Goal: Transaction & Acquisition: Purchase product/service

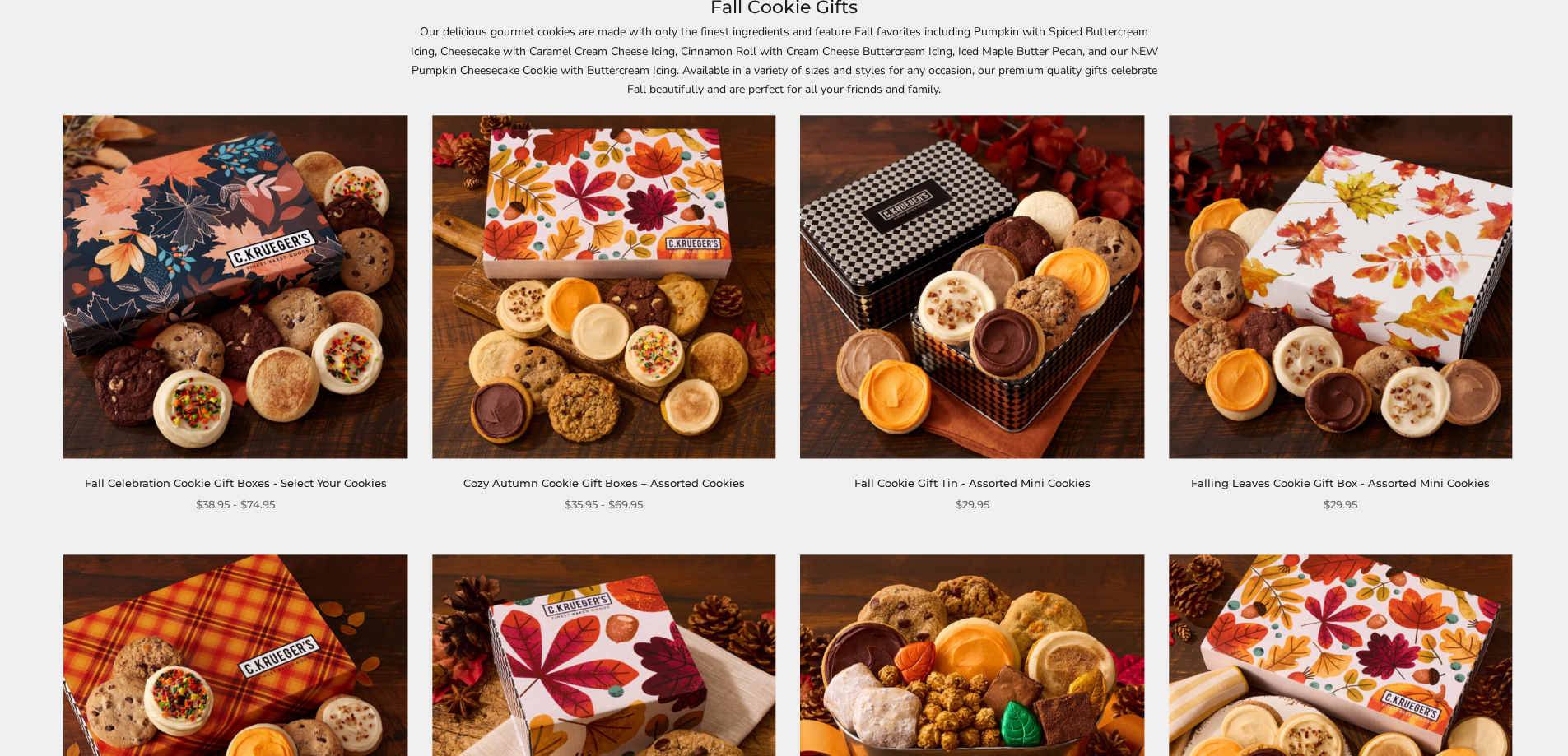
click at [1380, 389] on img at bounding box center [1340, 286] width 343 height 343
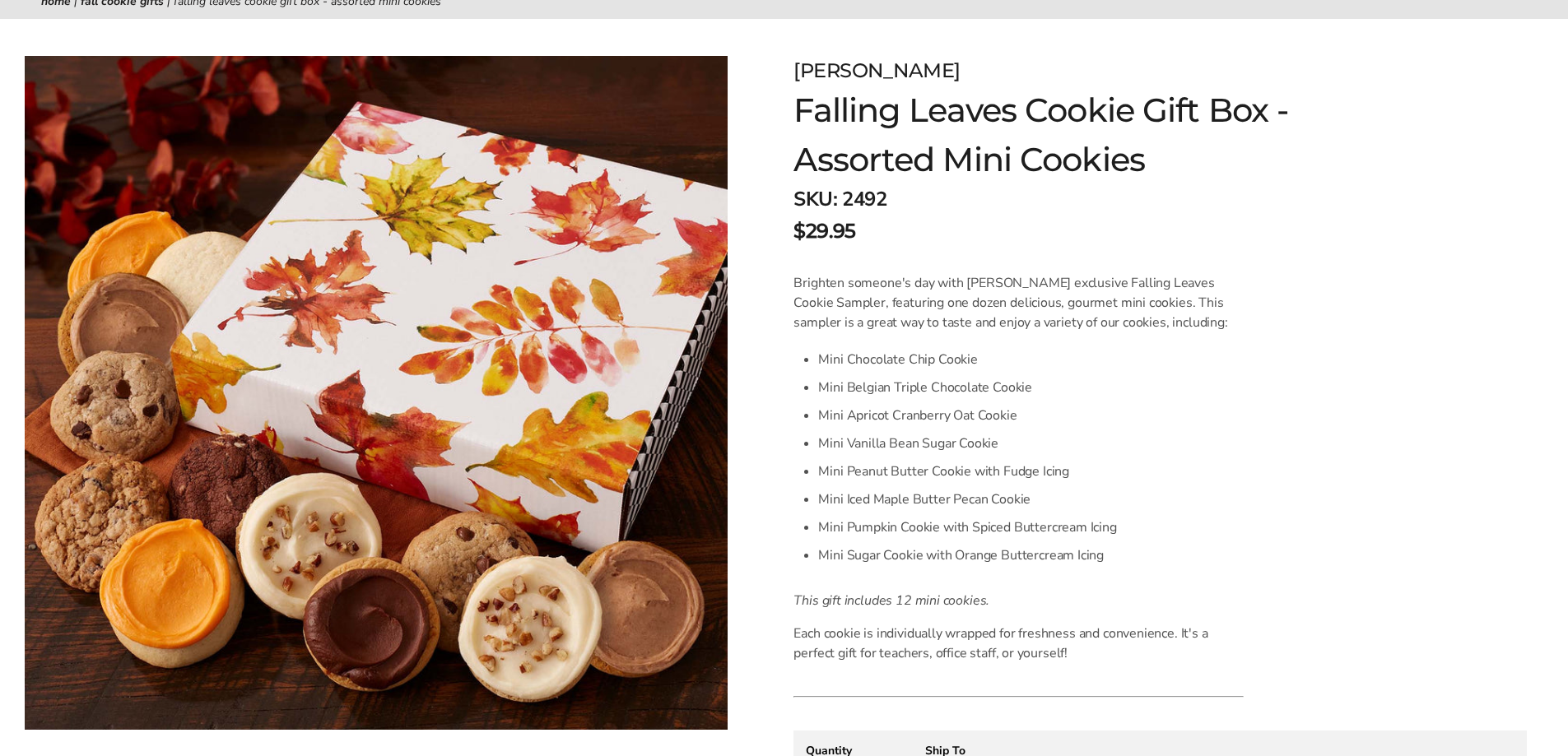
scroll to position [247, 0]
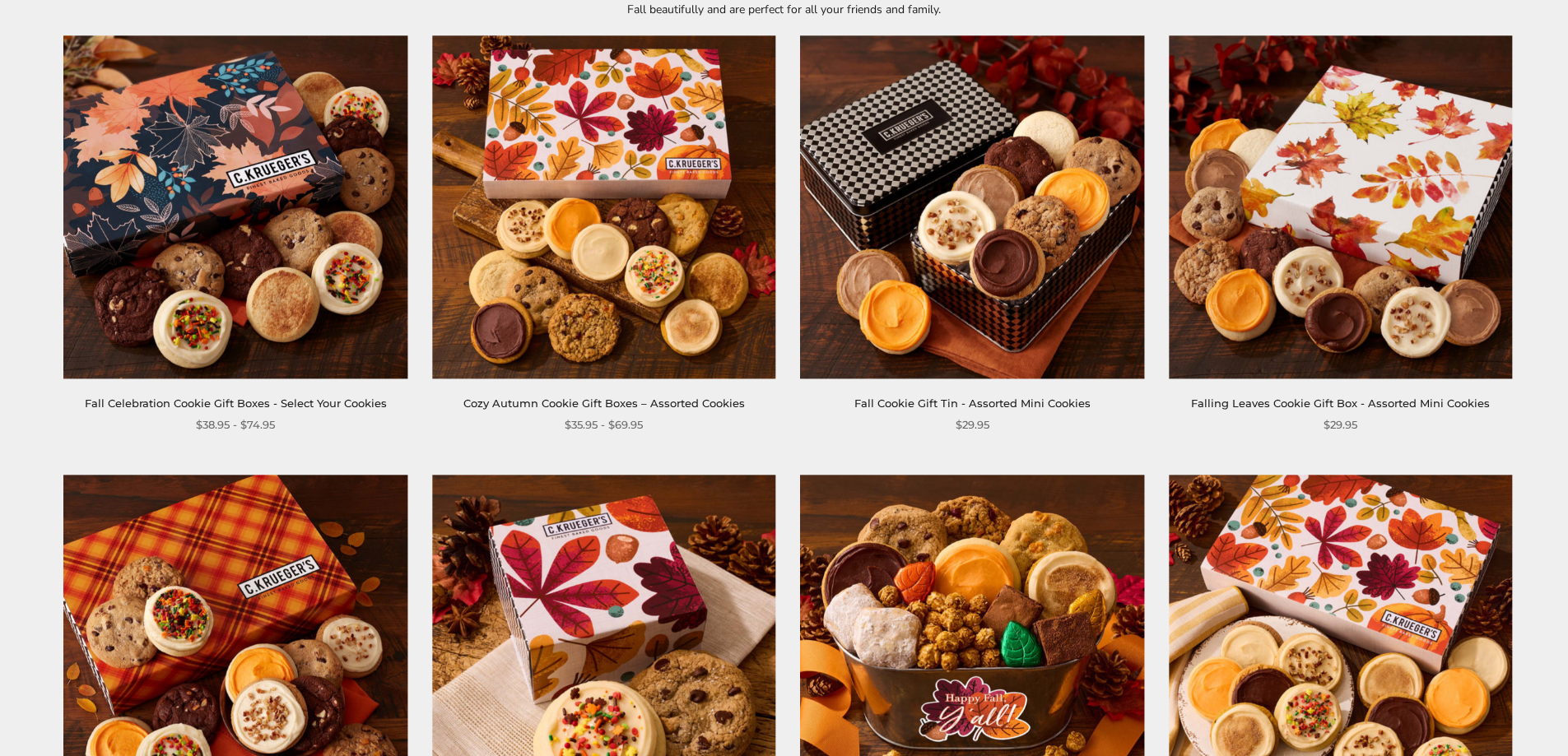
scroll to position [322, 0]
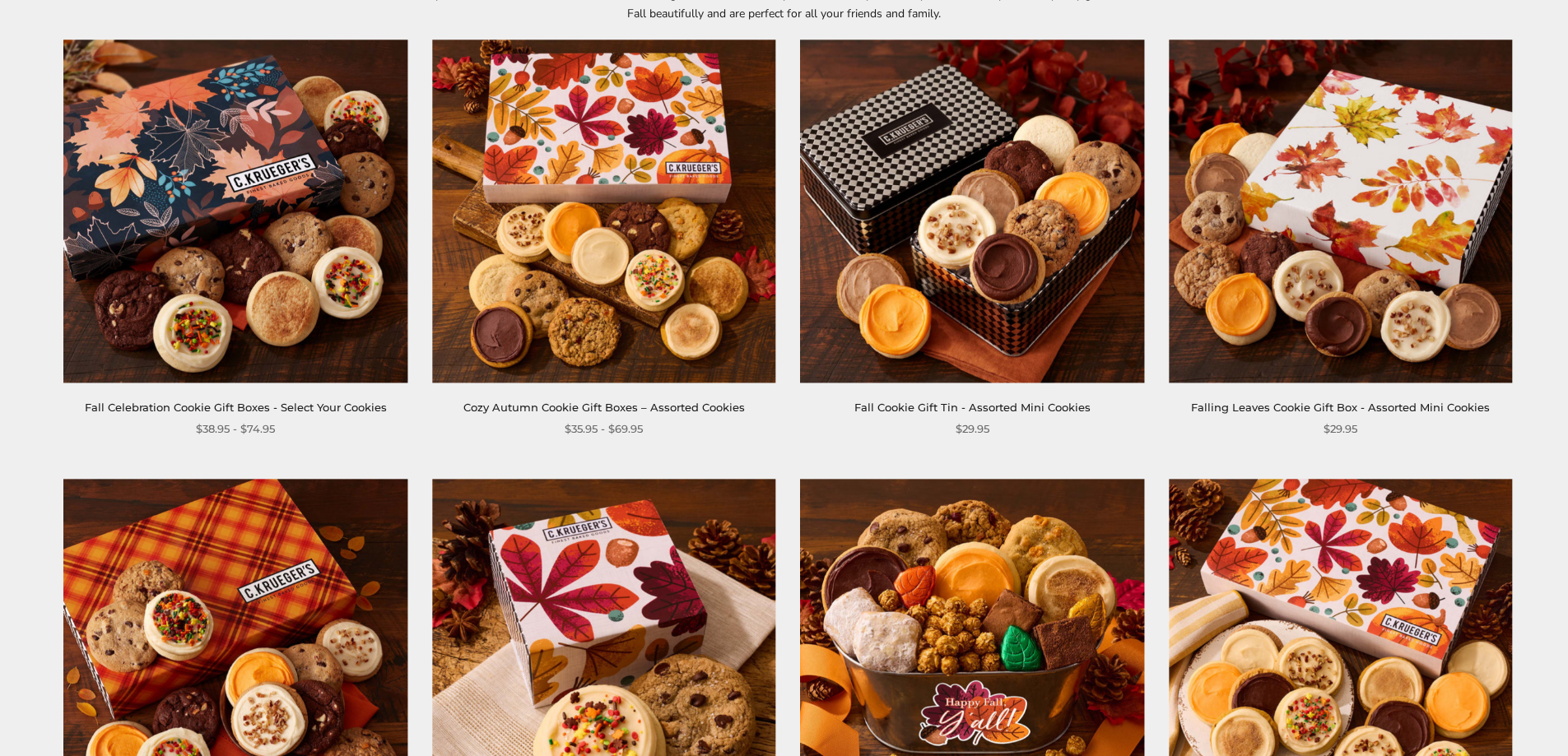
click at [593, 201] on img at bounding box center [603, 211] width 343 height 343
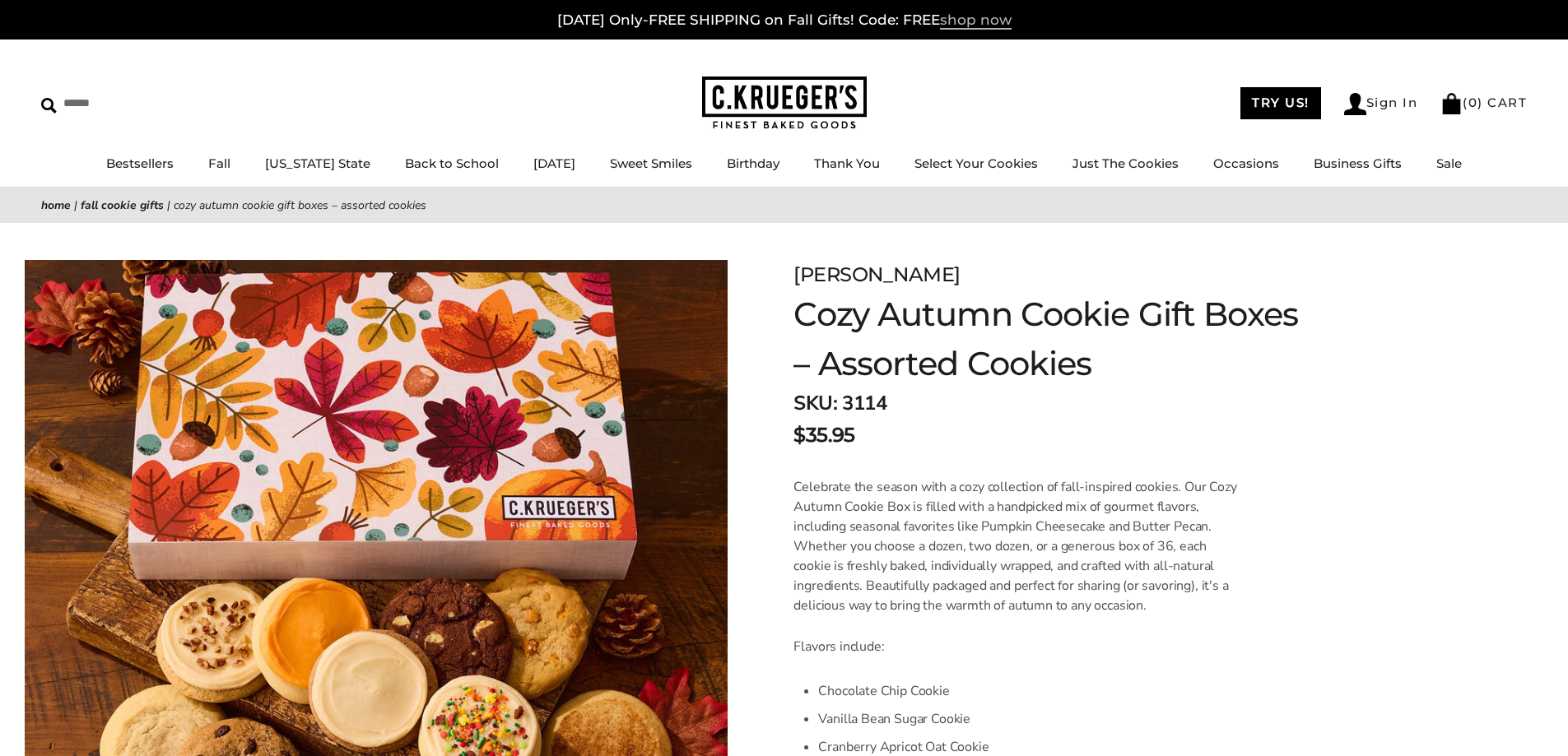
click at [971, 22] on span "shop now" at bounding box center [975, 21] width 72 height 18
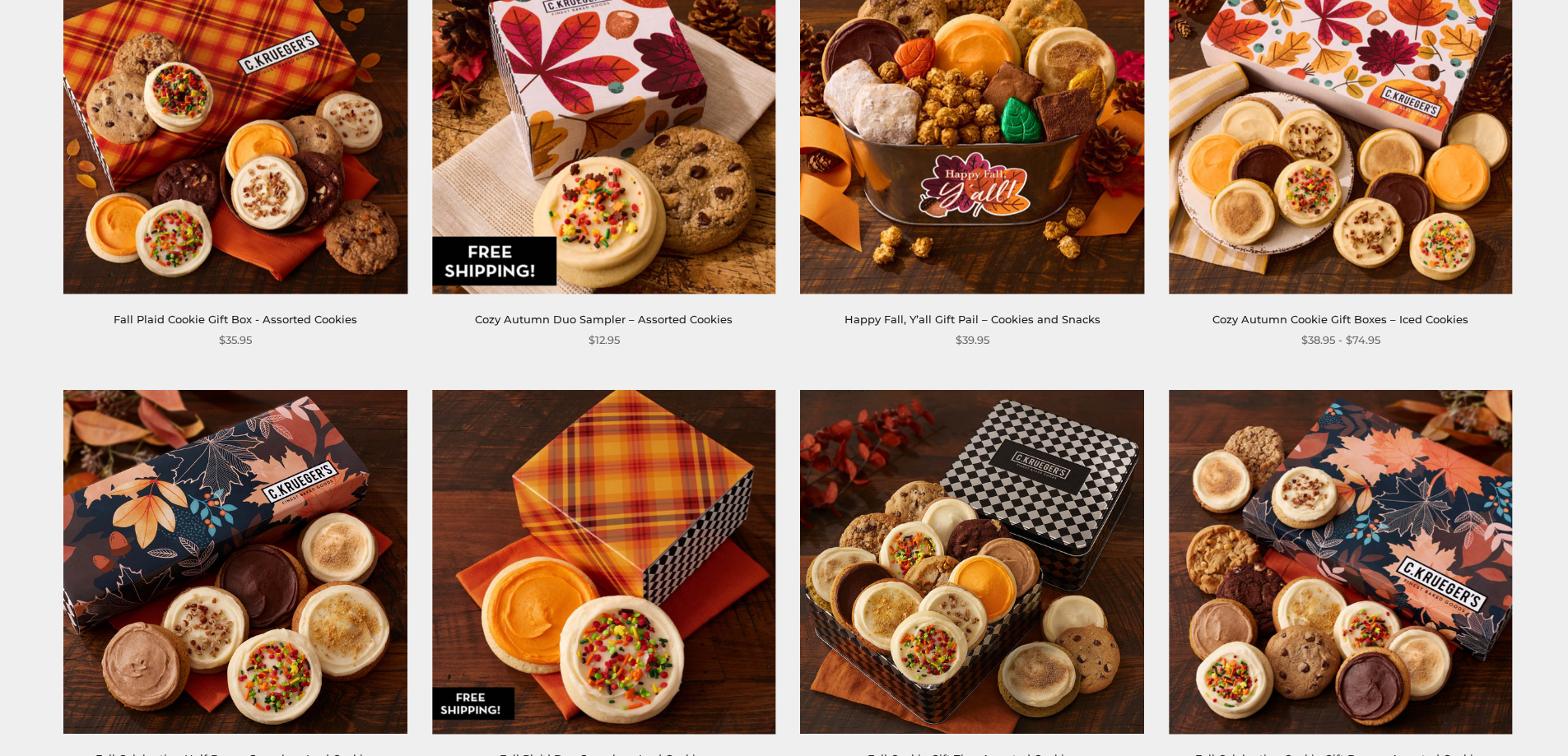
scroll to position [882, 0]
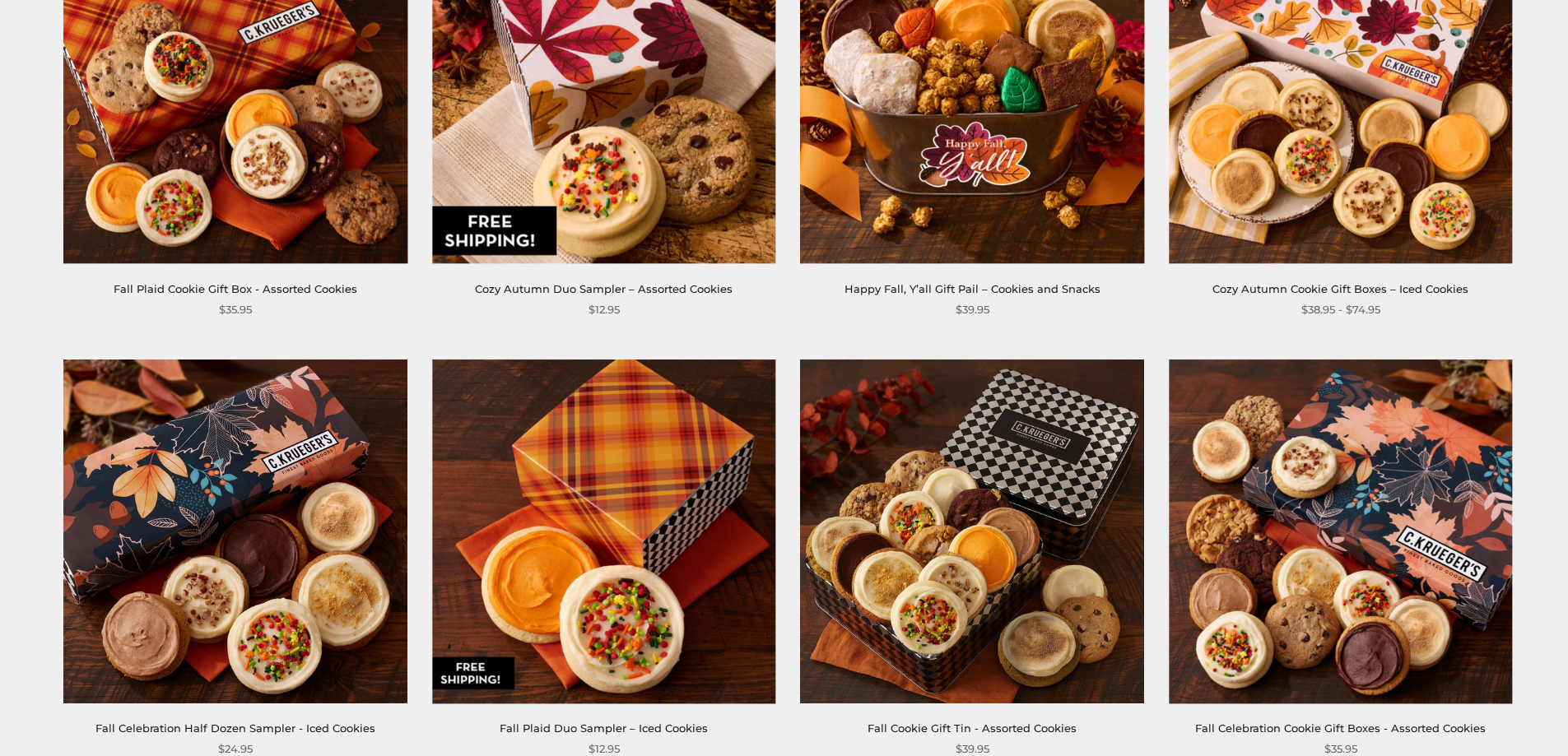
click at [303, 140] on img at bounding box center [236, 91] width 343 height 343
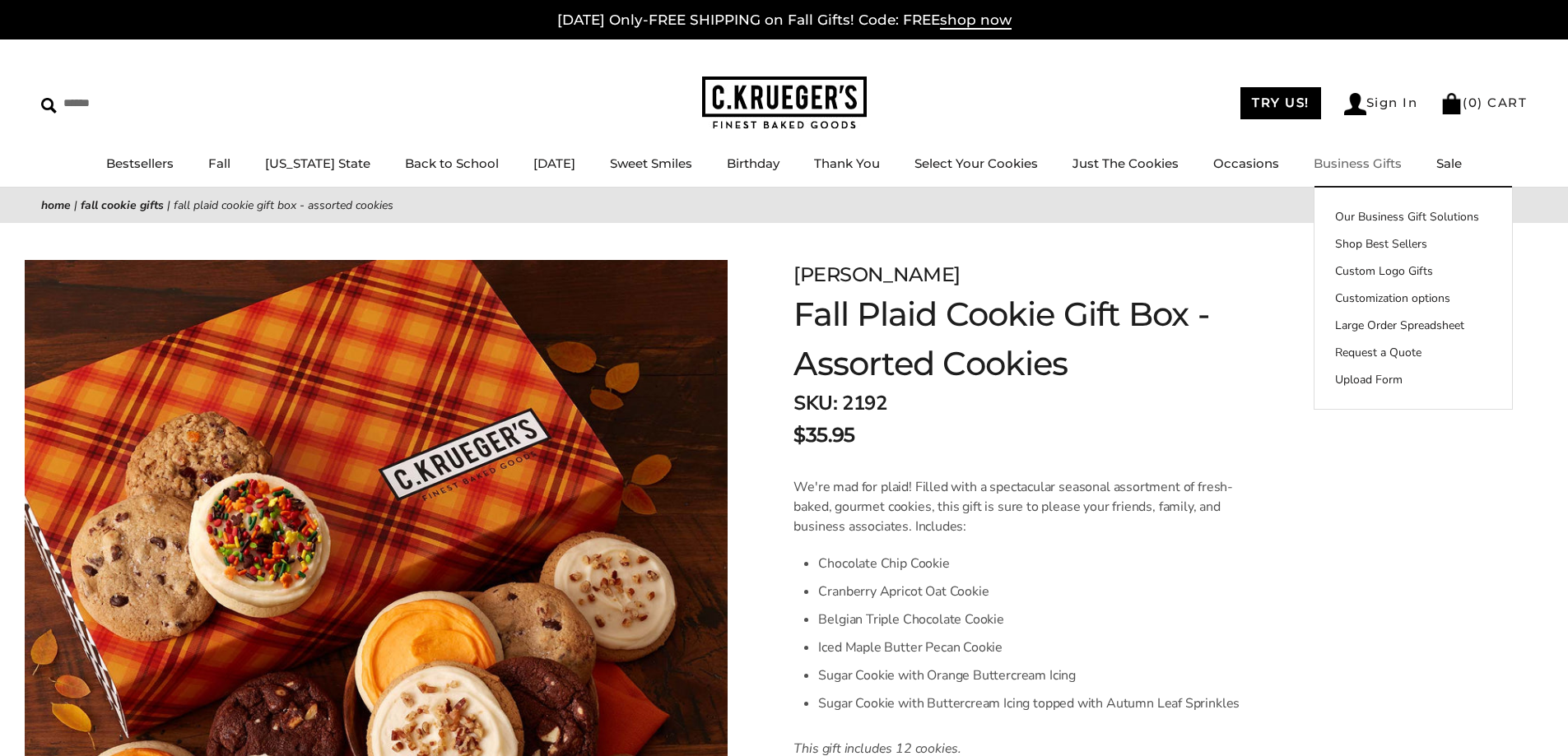
click at [1451, 166] on link "Sale" at bounding box center [1449, 163] width 26 height 16
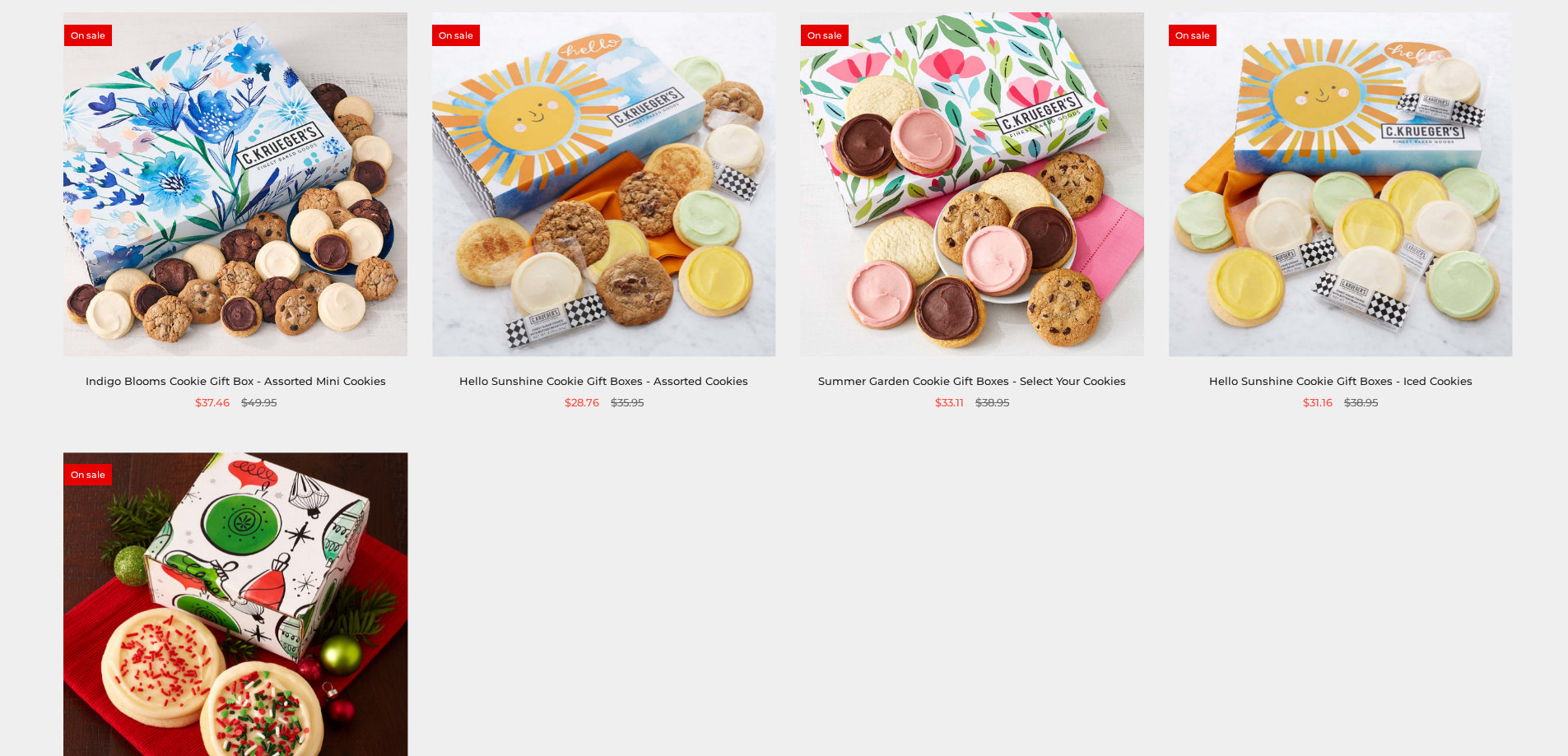
scroll to position [329, 0]
click at [695, 255] on img at bounding box center [603, 185] width 343 height 343
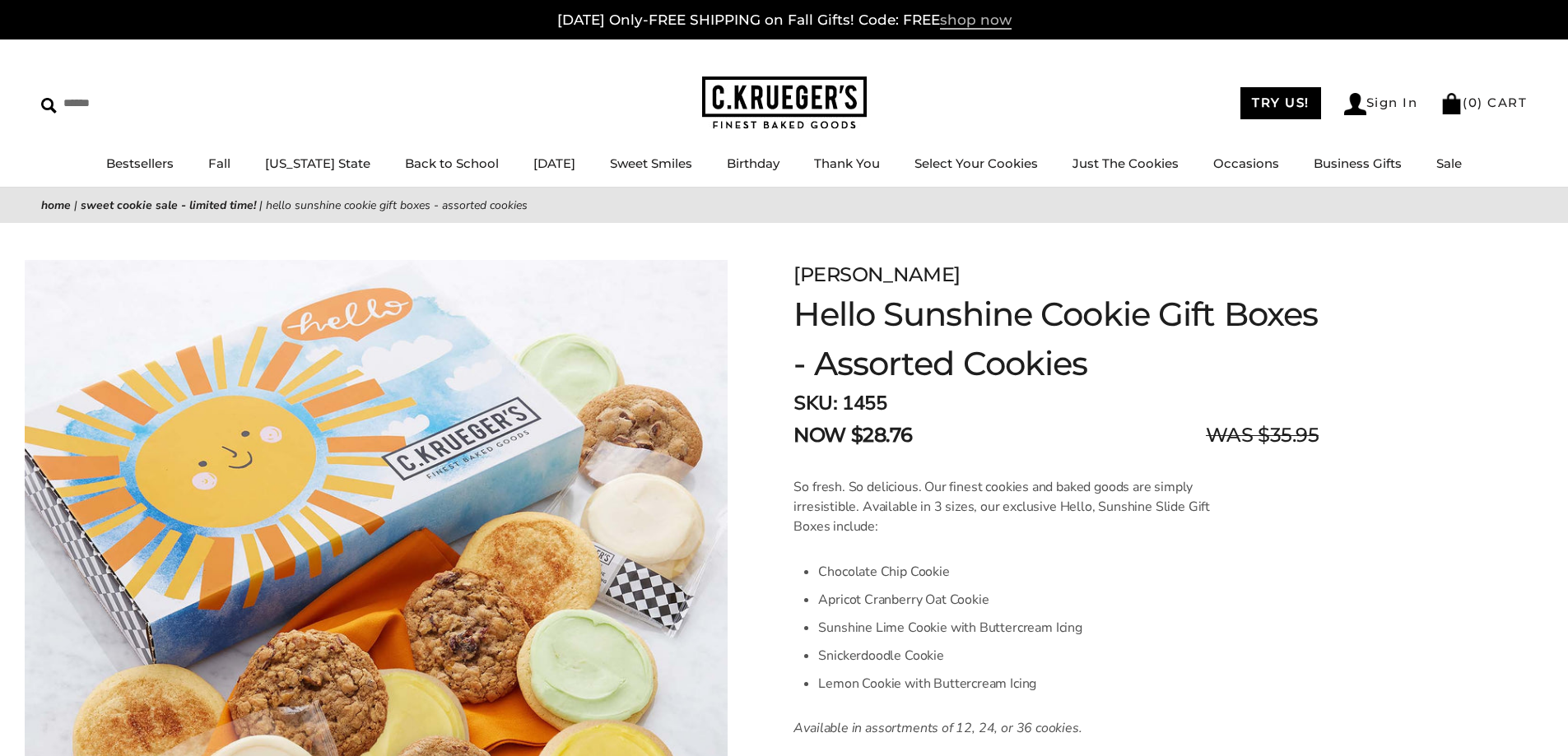
click at [1000, 22] on span "shop now" at bounding box center [975, 21] width 72 height 18
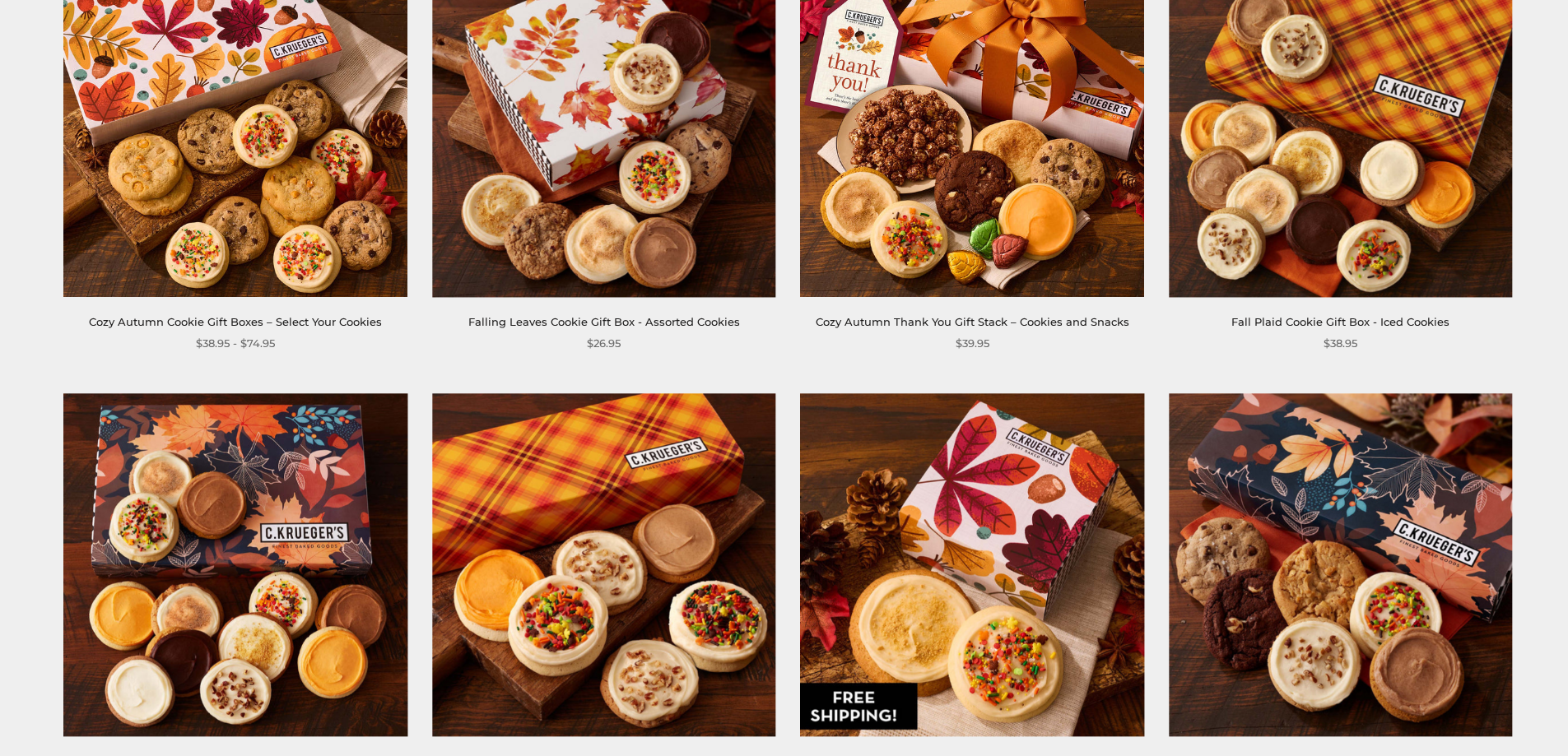
scroll to position [1728, 0]
click at [682, 215] on img at bounding box center [603, 124] width 343 height 343
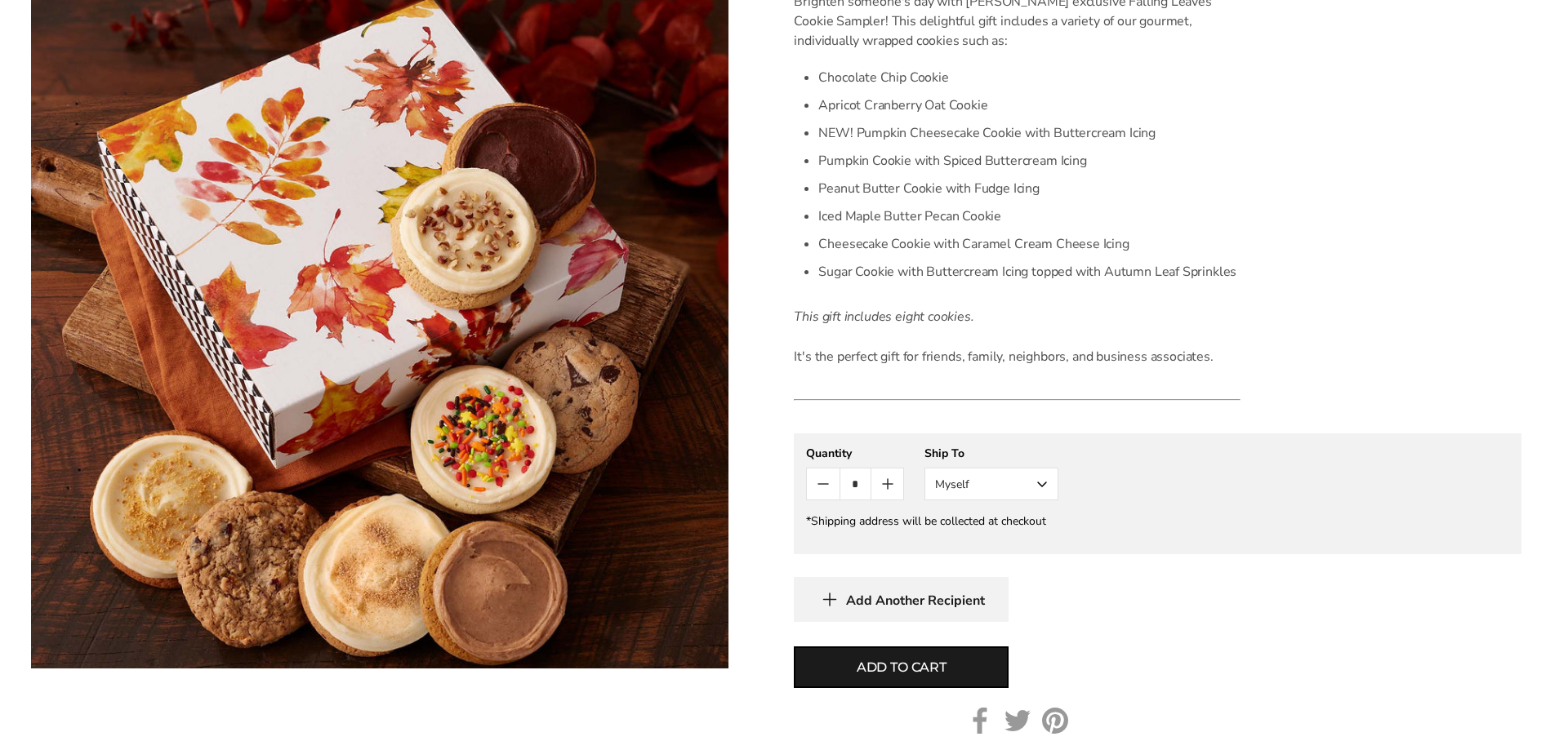
scroll to position [490, 0]
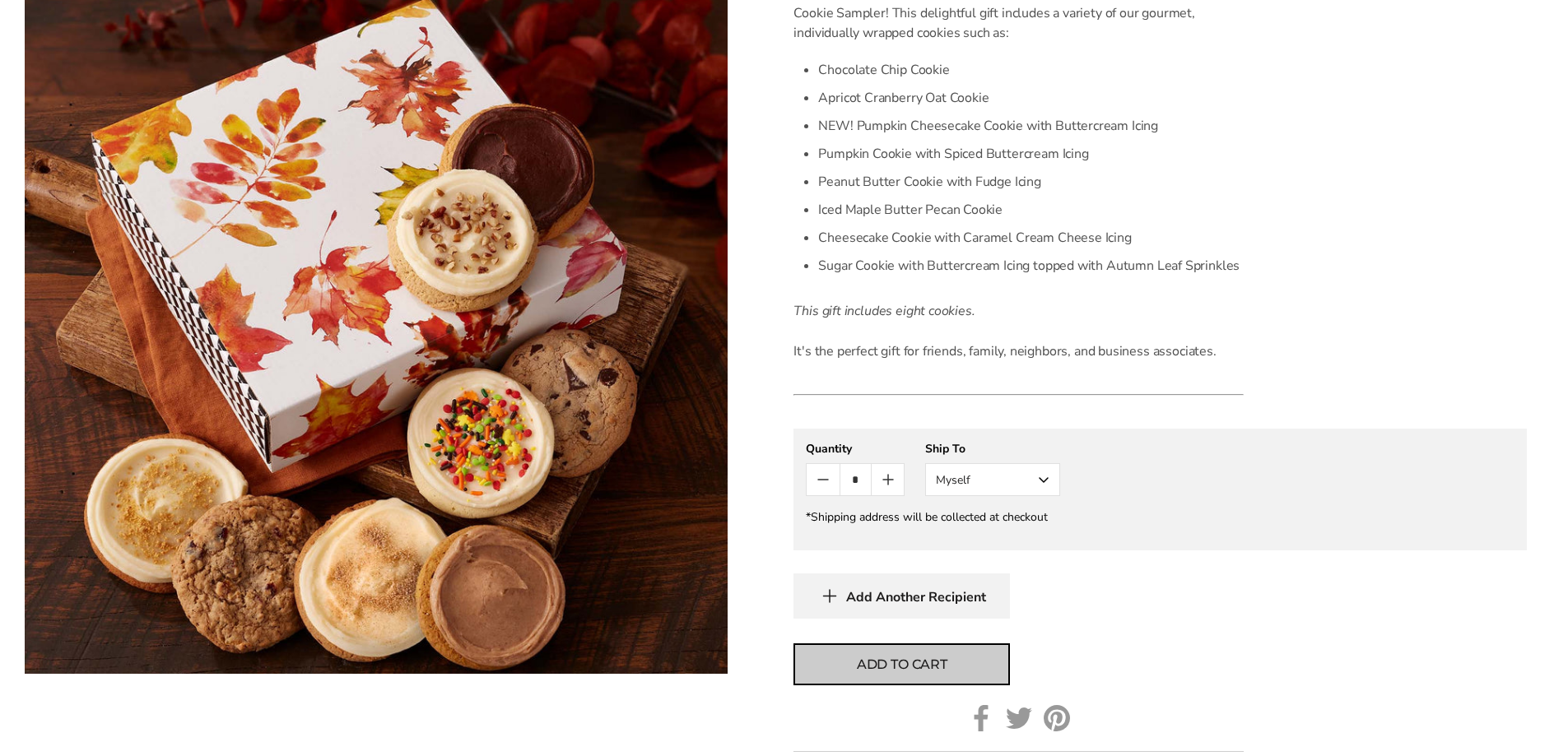
click at [894, 670] on span "Add to cart" at bounding box center [903, 665] width 91 height 20
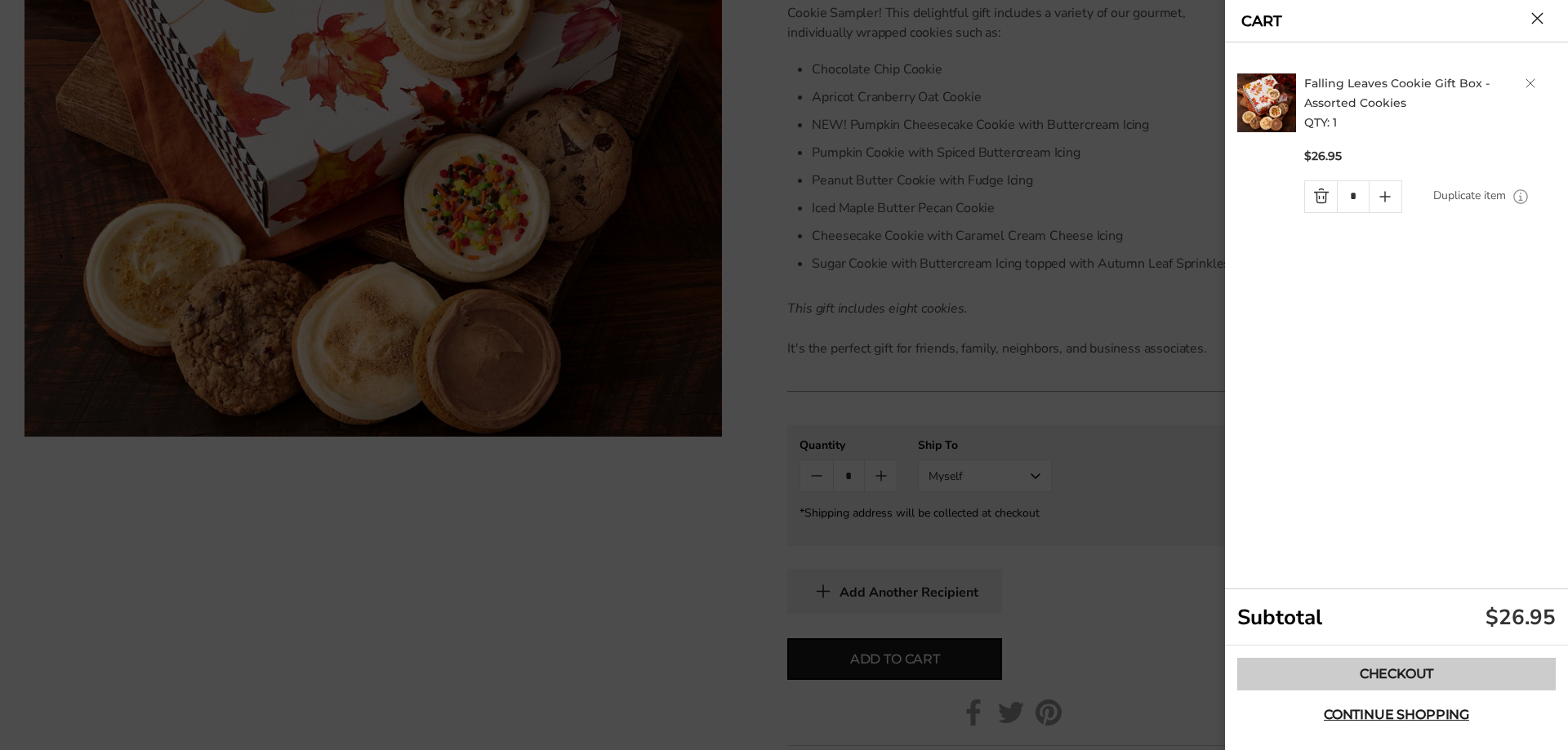
click at [1389, 685] on link "Checkout" at bounding box center [1397, 675] width 318 height 33
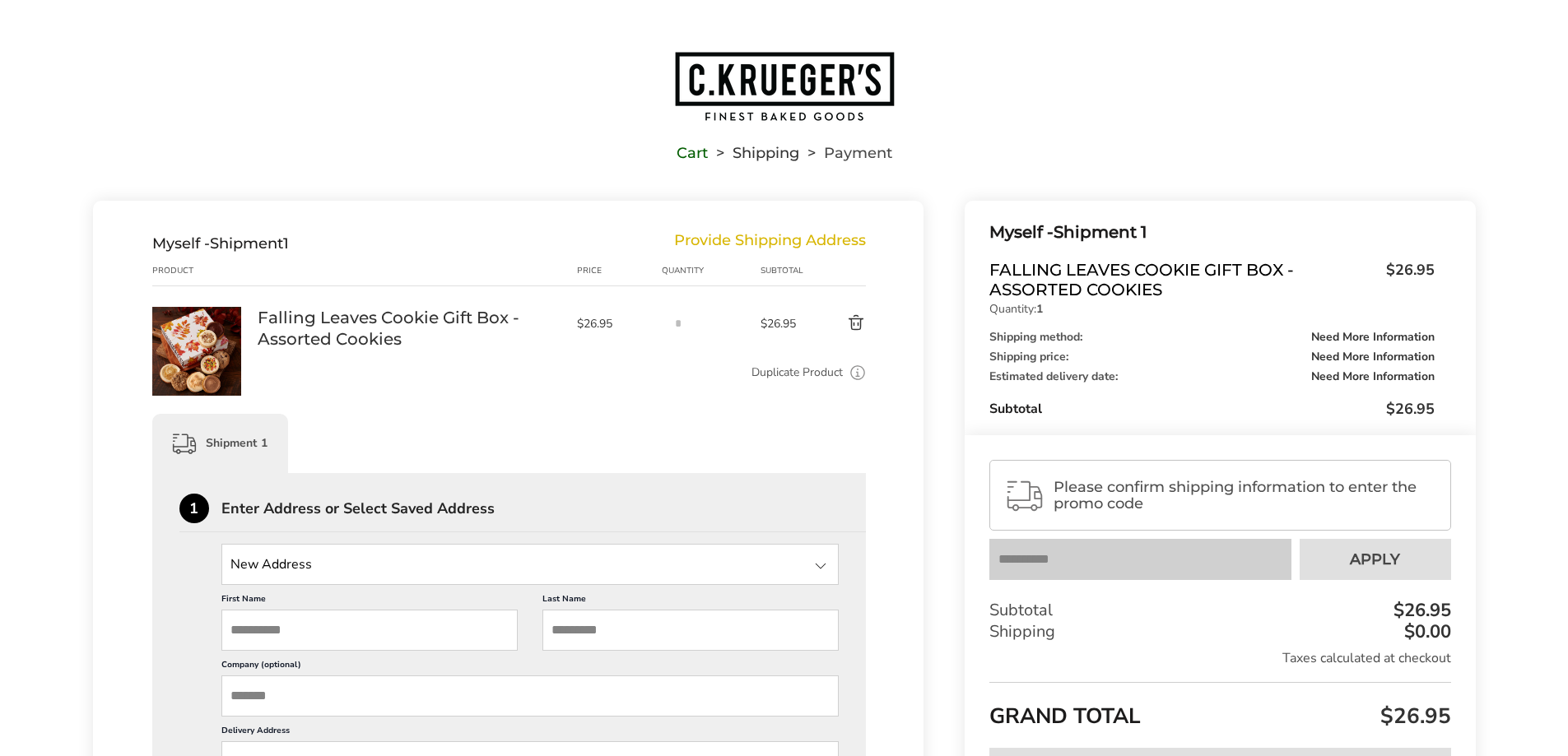
click at [852, 82] on img "Go to home page" at bounding box center [784, 87] width 222 height 73
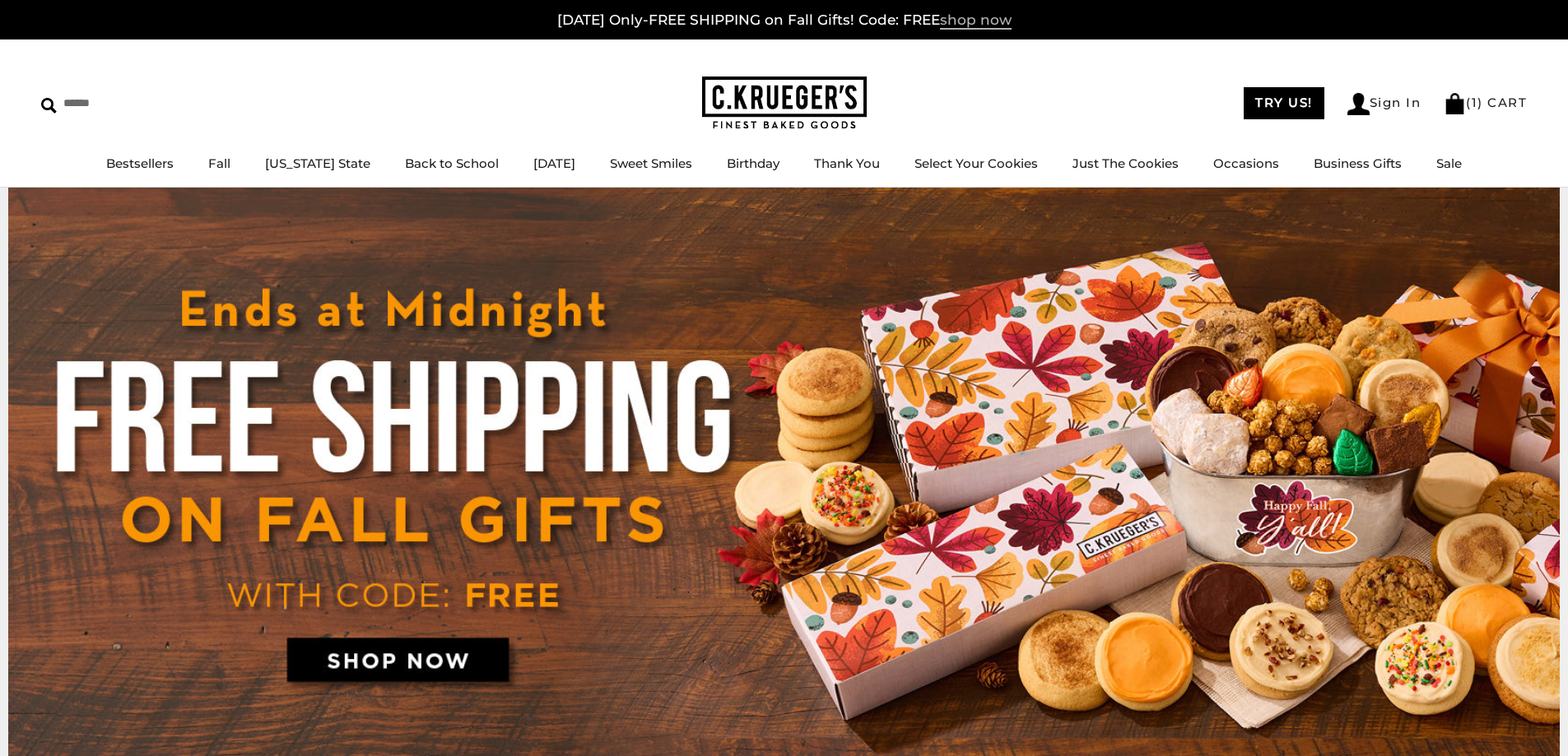
click at [946, 21] on span "shop now" at bounding box center [975, 21] width 72 height 18
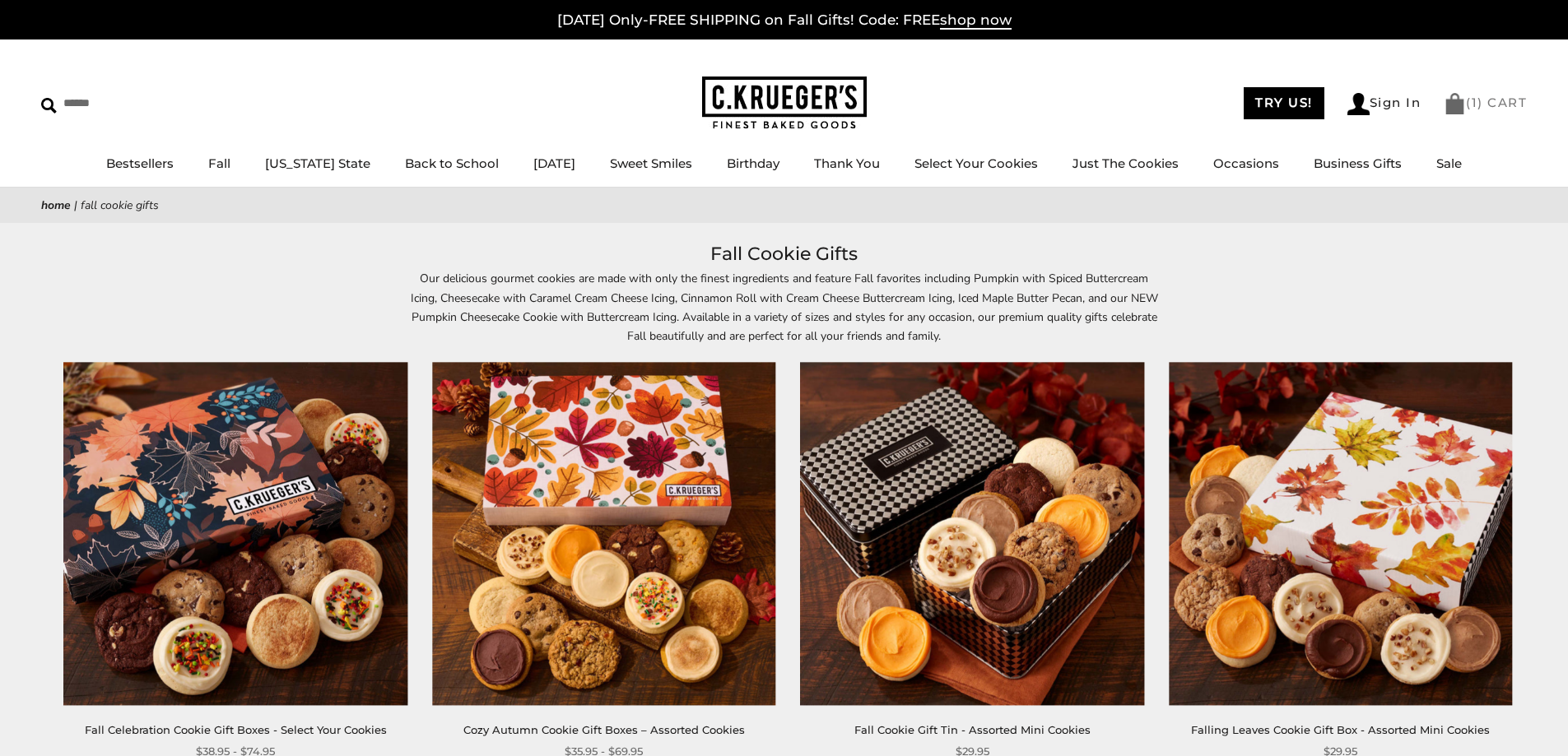
click at [1482, 98] on link "( 1 ) CART" at bounding box center [1485, 102] width 83 height 16
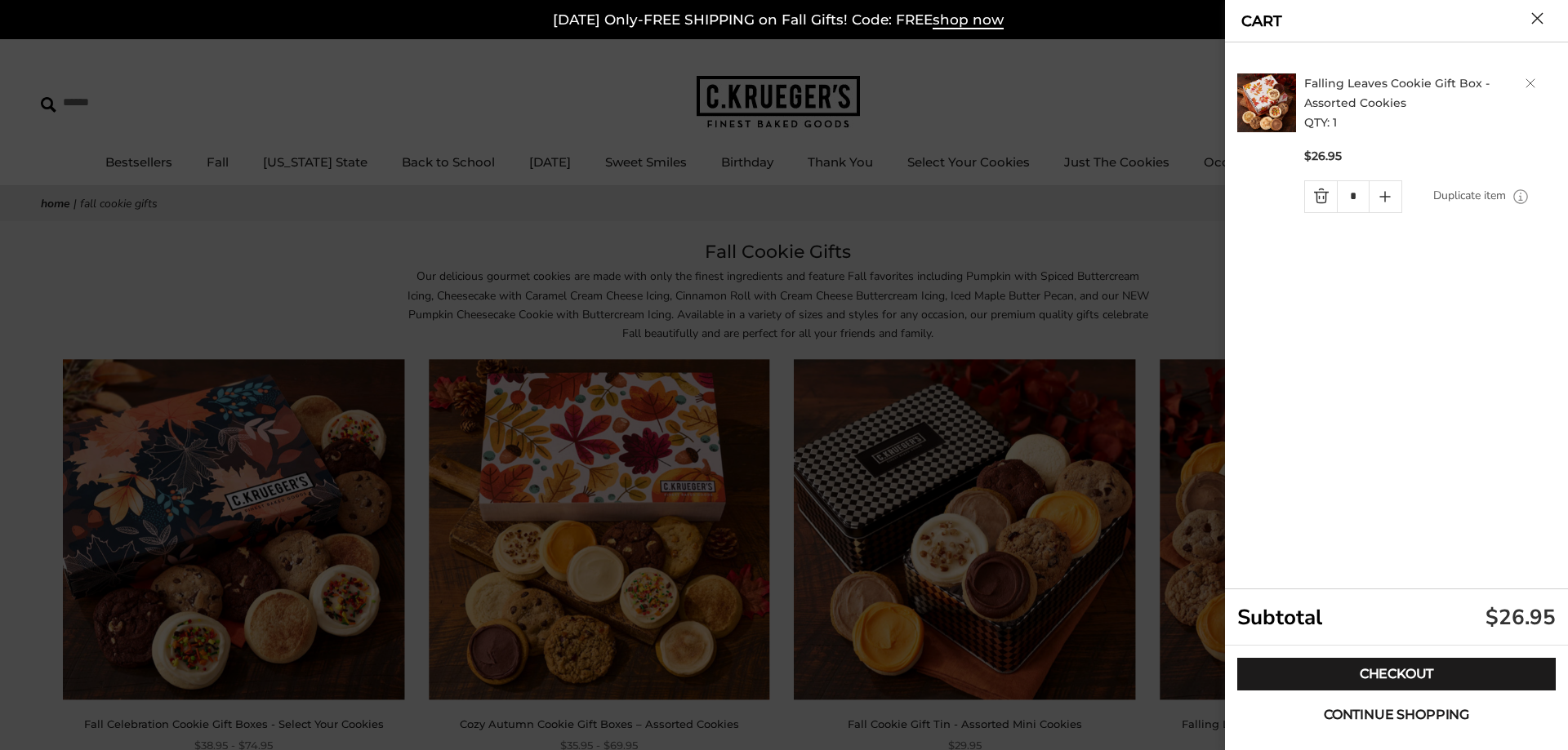
click at [1401, 703] on button "Continue shopping" at bounding box center [1397, 716] width 318 height 33
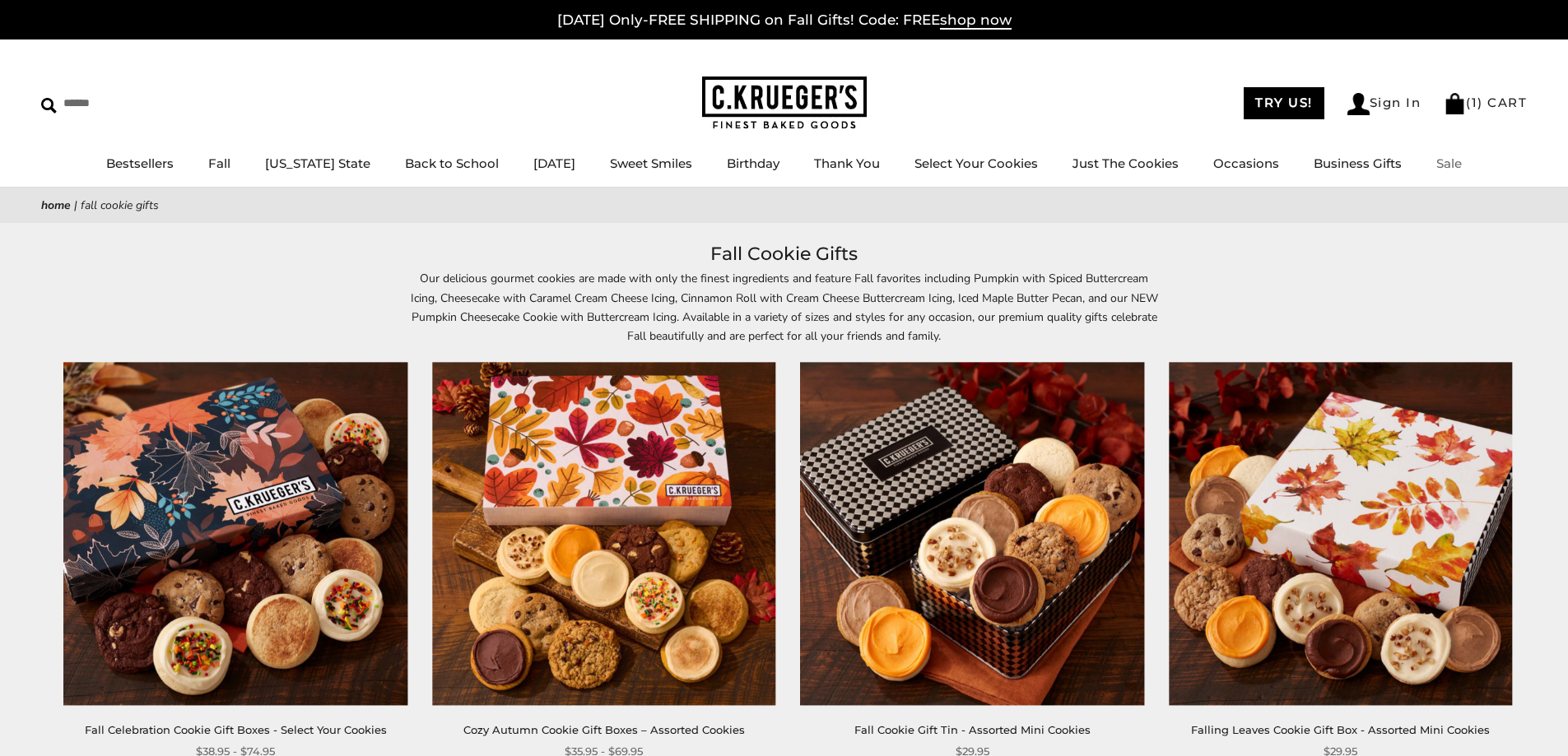
click at [1437, 160] on link "Sale" at bounding box center [1449, 163] width 26 height 16
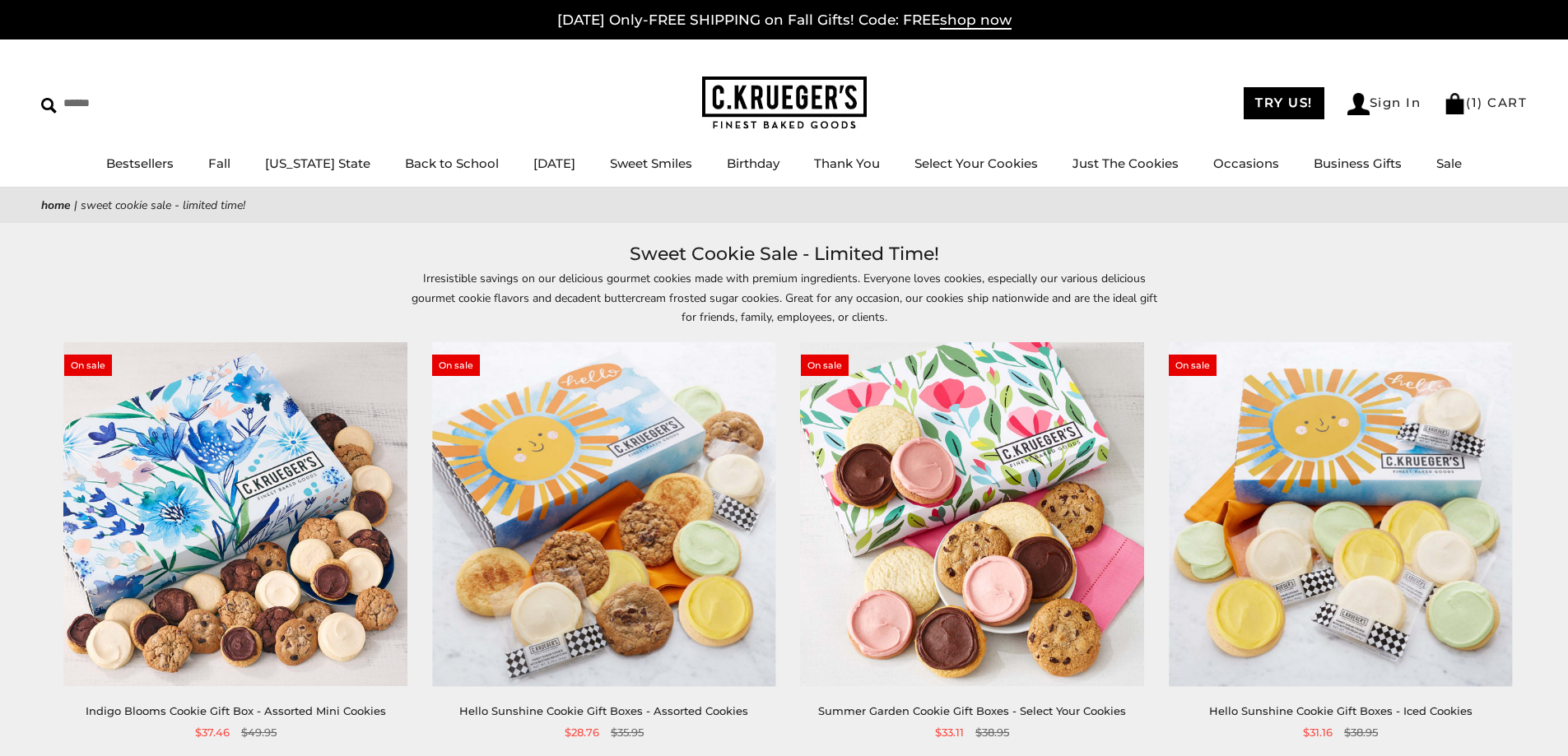
scroll to position [164, 0]
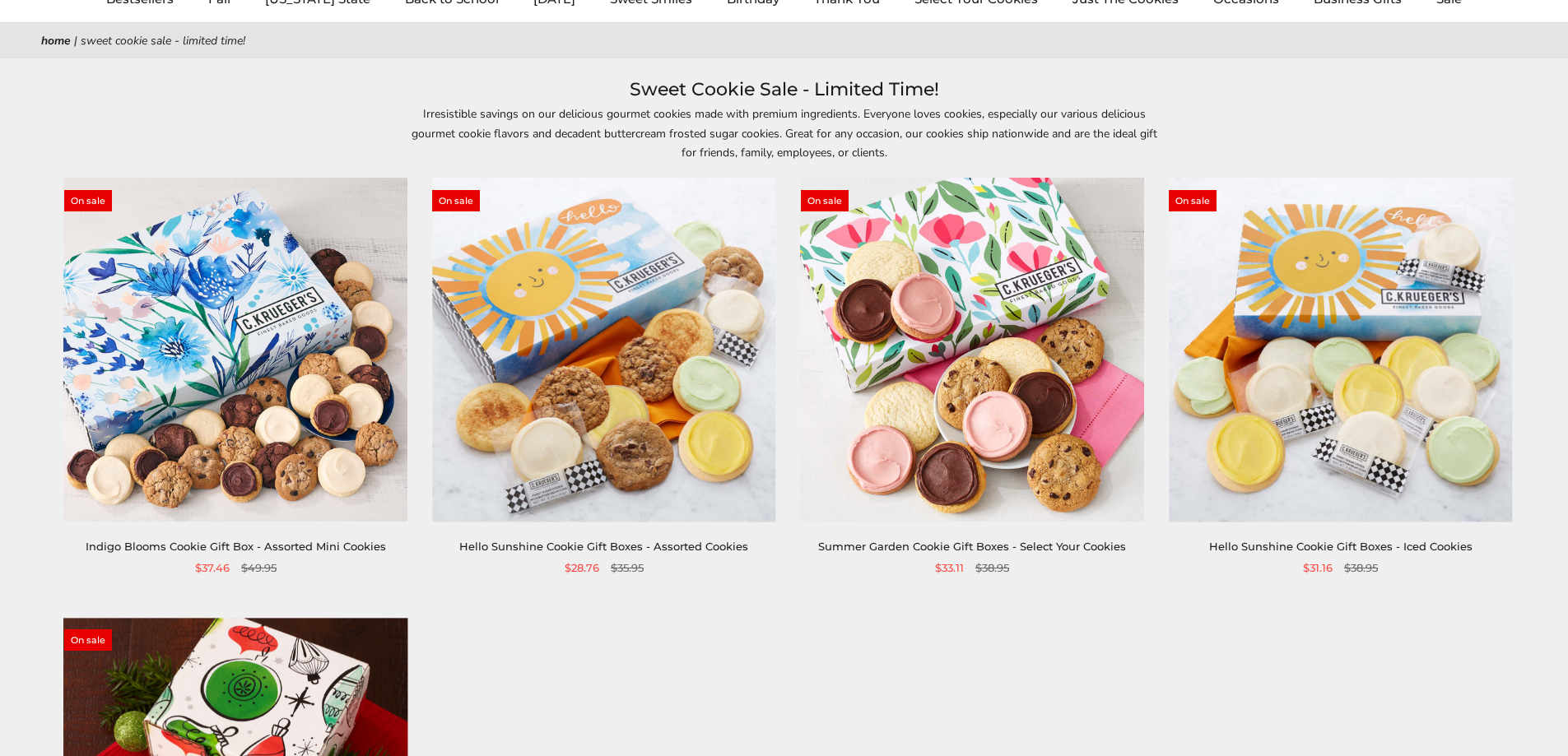
click at [692, 355] on img at bounding box center [603, 349] width 343 height 343
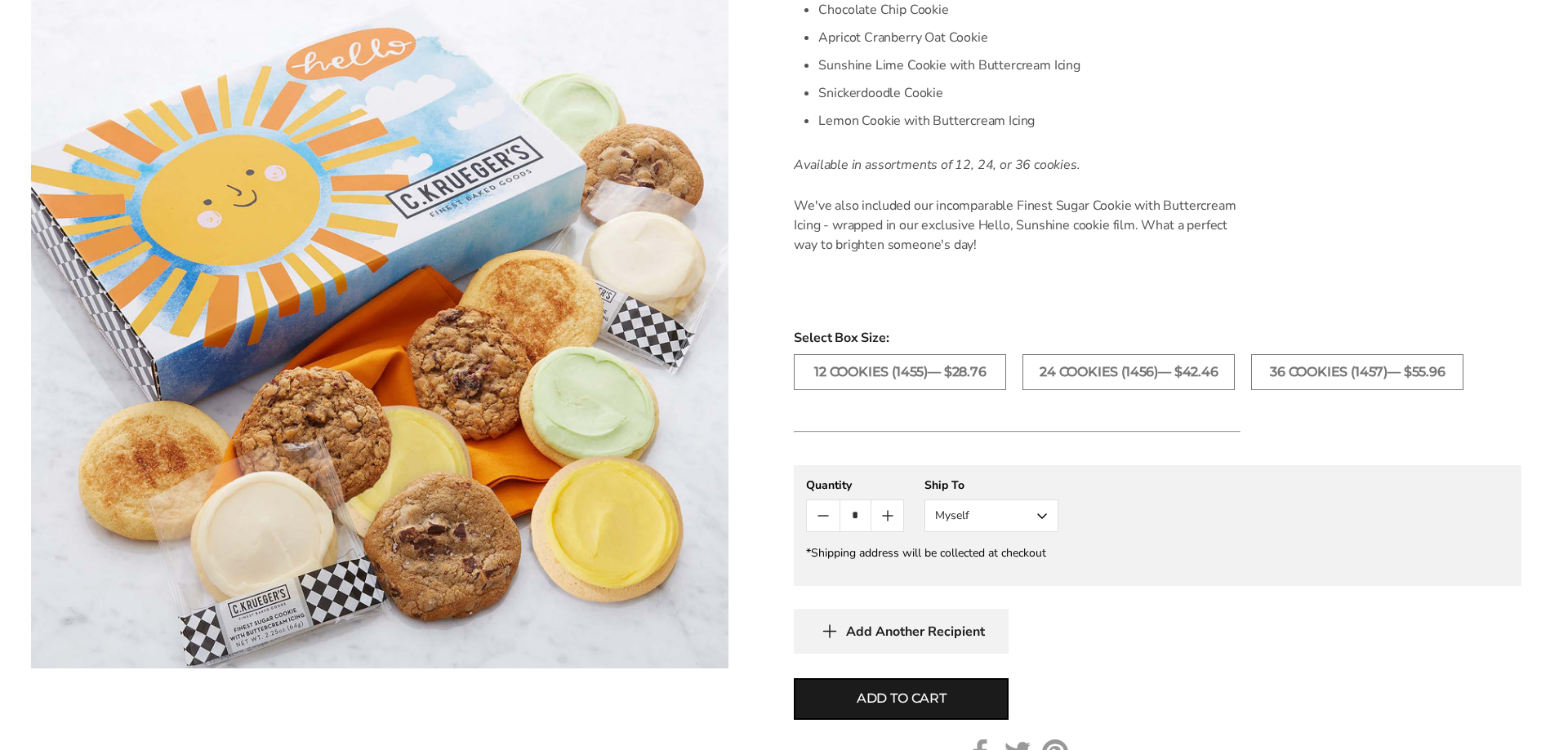
scroll to position [816, 0]
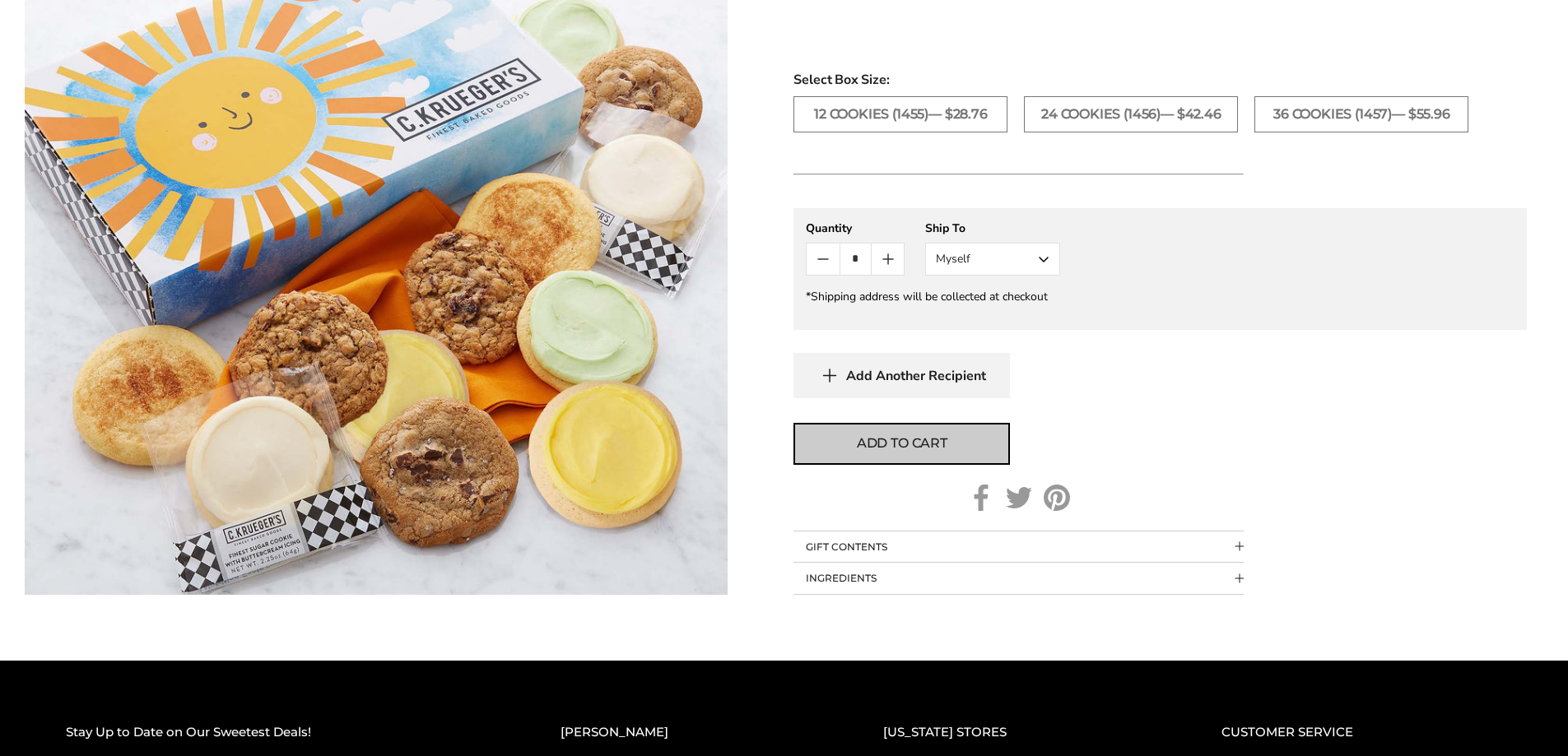
click at [935, 435] on span "Add to cart" at bounding box center [903, 444] width 91 height 20
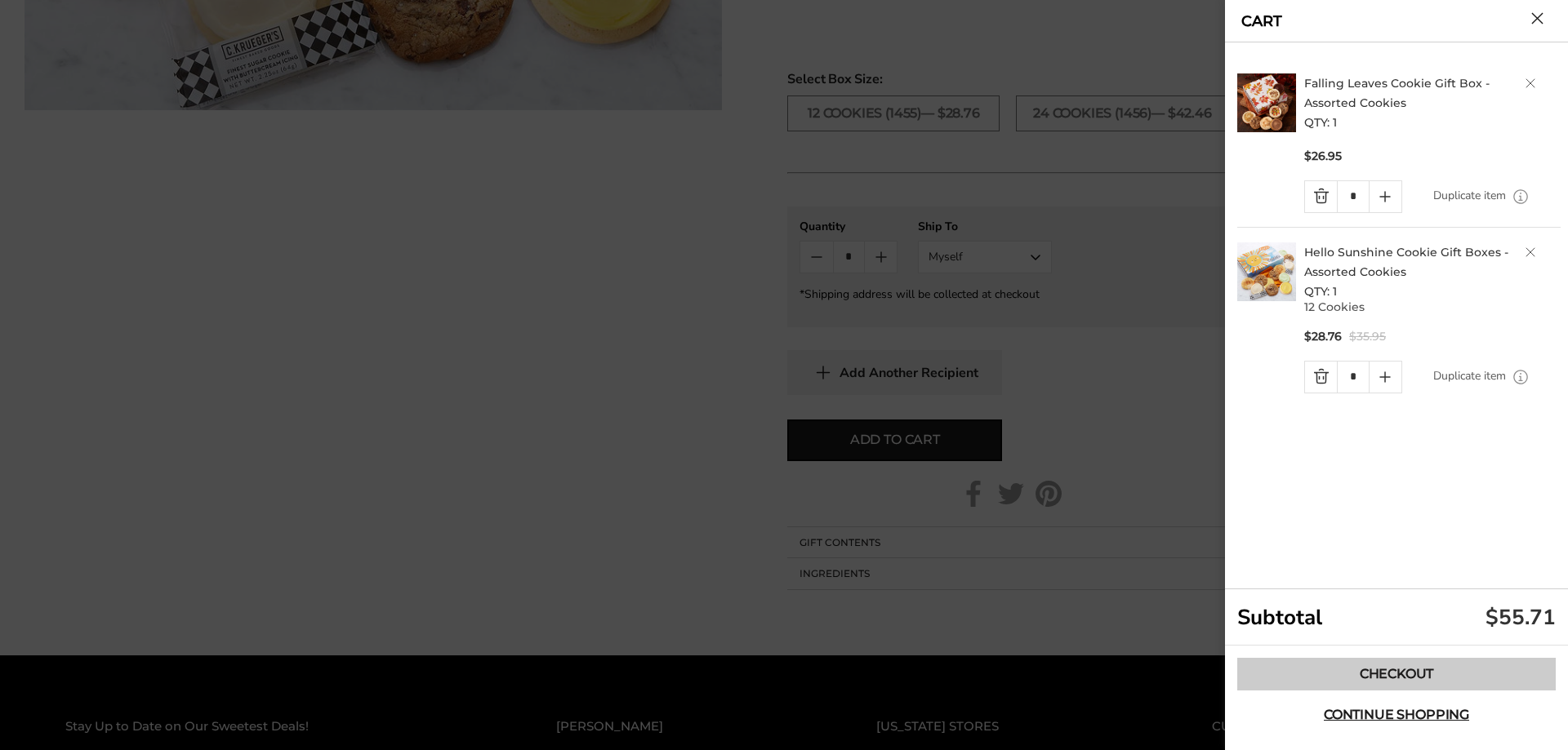
click at [1403, 666] on link "Checkout" at bounding box center [1397, 675] width 318 height 33
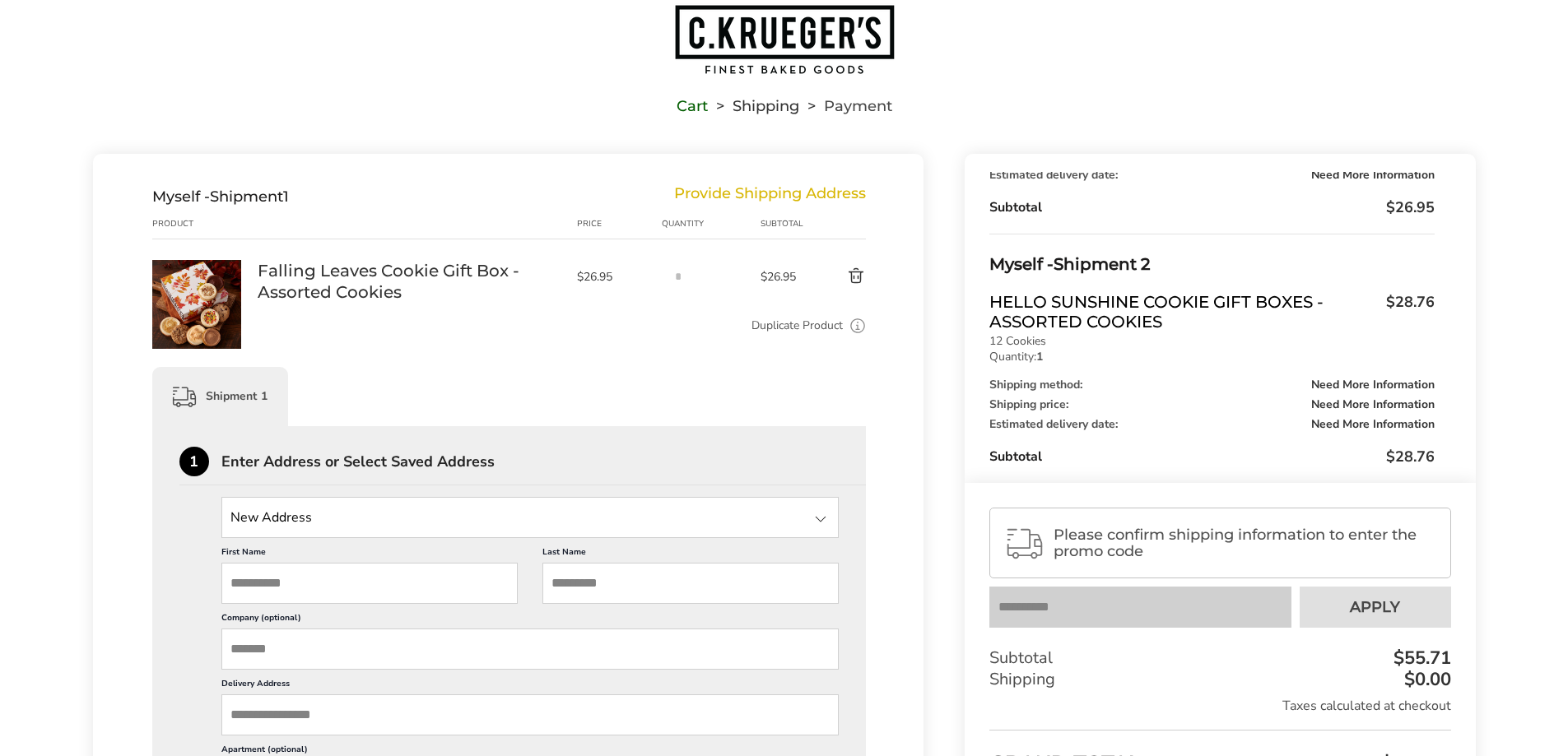
scroll to position [247, 0]
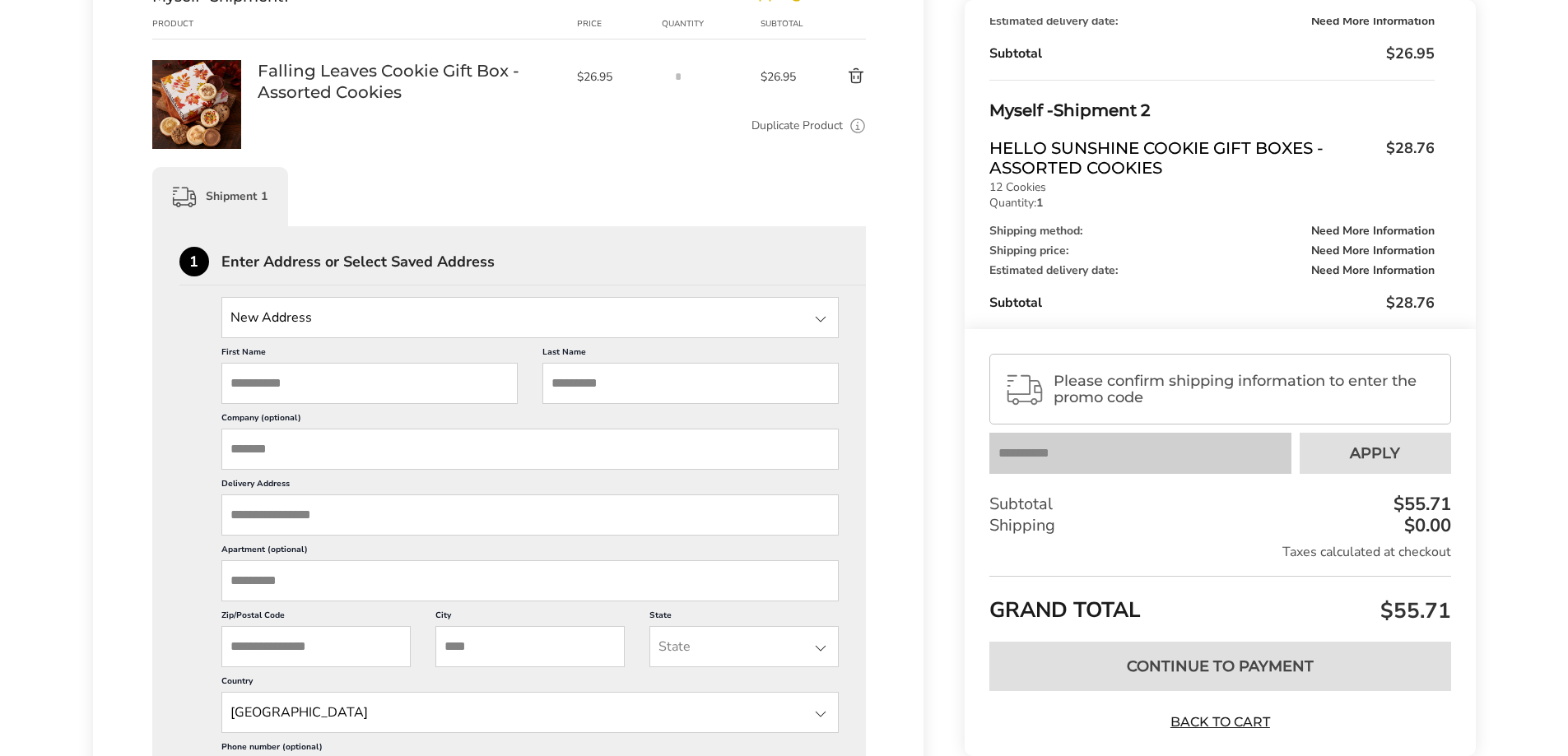
click at [414, 319] on input "State" at bounding box center [531, 318] width 618 height 41
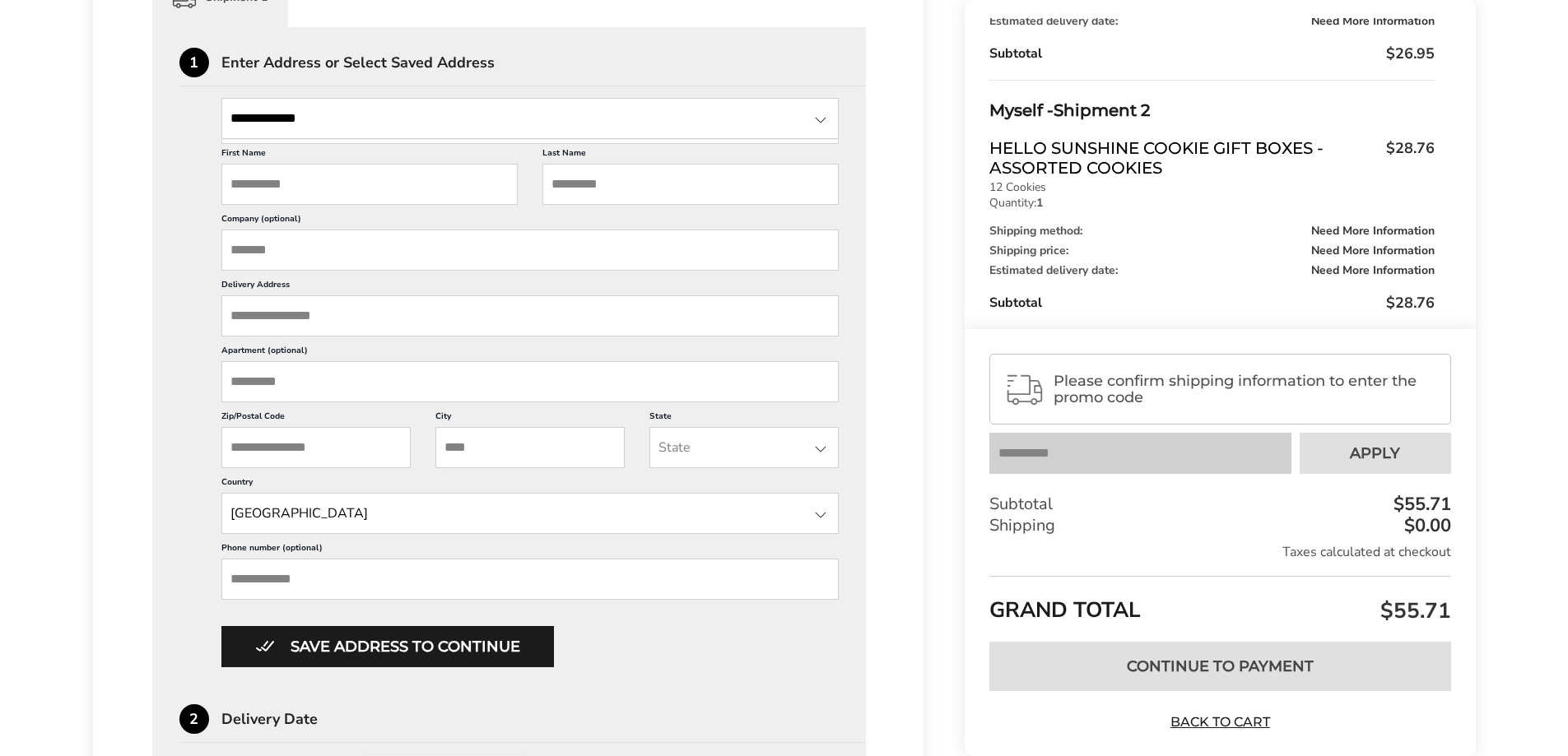
scroll to position [494, 0]
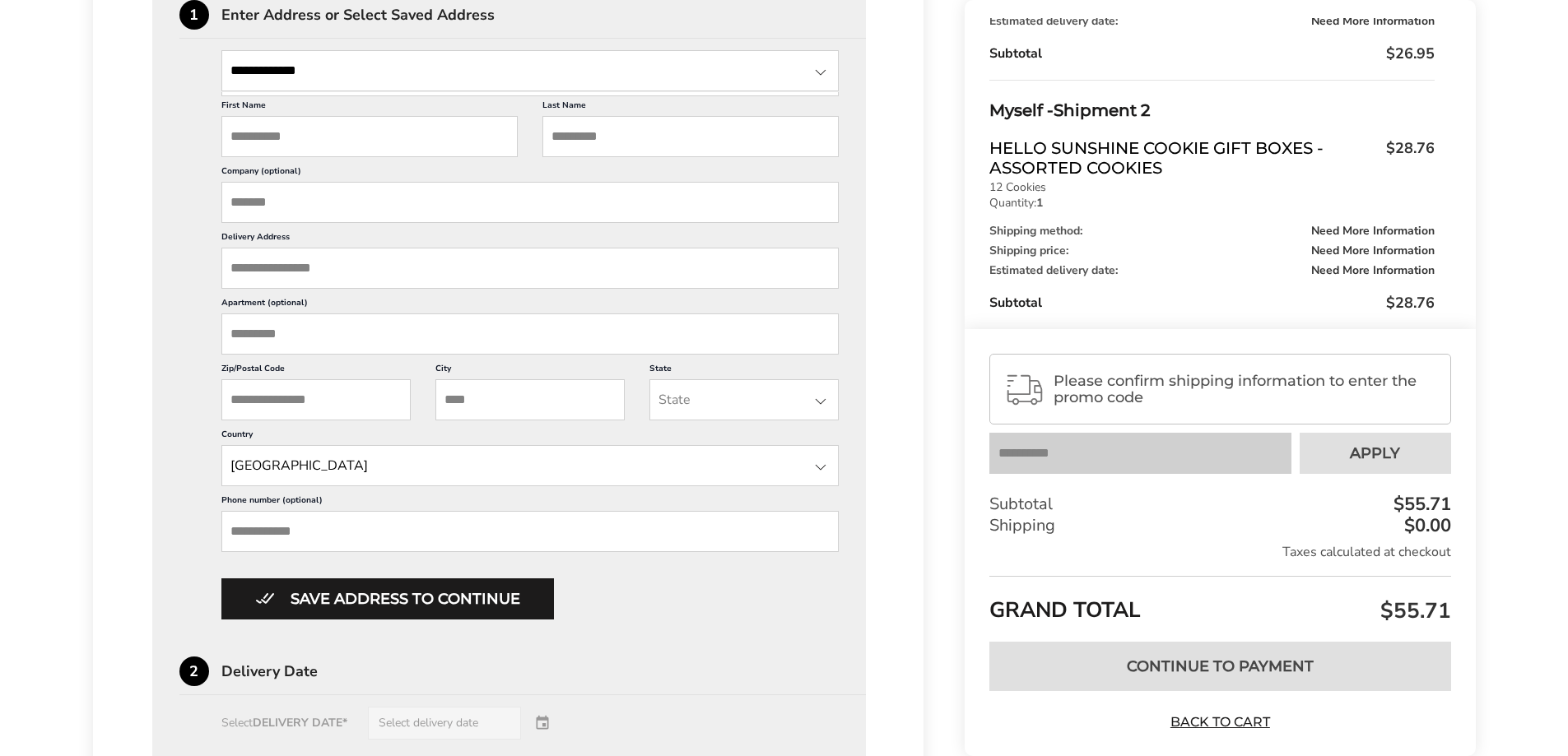
type input "**********"
click at [343, 139] on input "First Name" at bounding box center [369, 136] width 297 height 41
click at [337, 139] on input "First Name" at bounding box center [369, 136] width 297 height 41
click at [699, 44] on div "**********" at bounding box center [509, 310] width 660 height 620
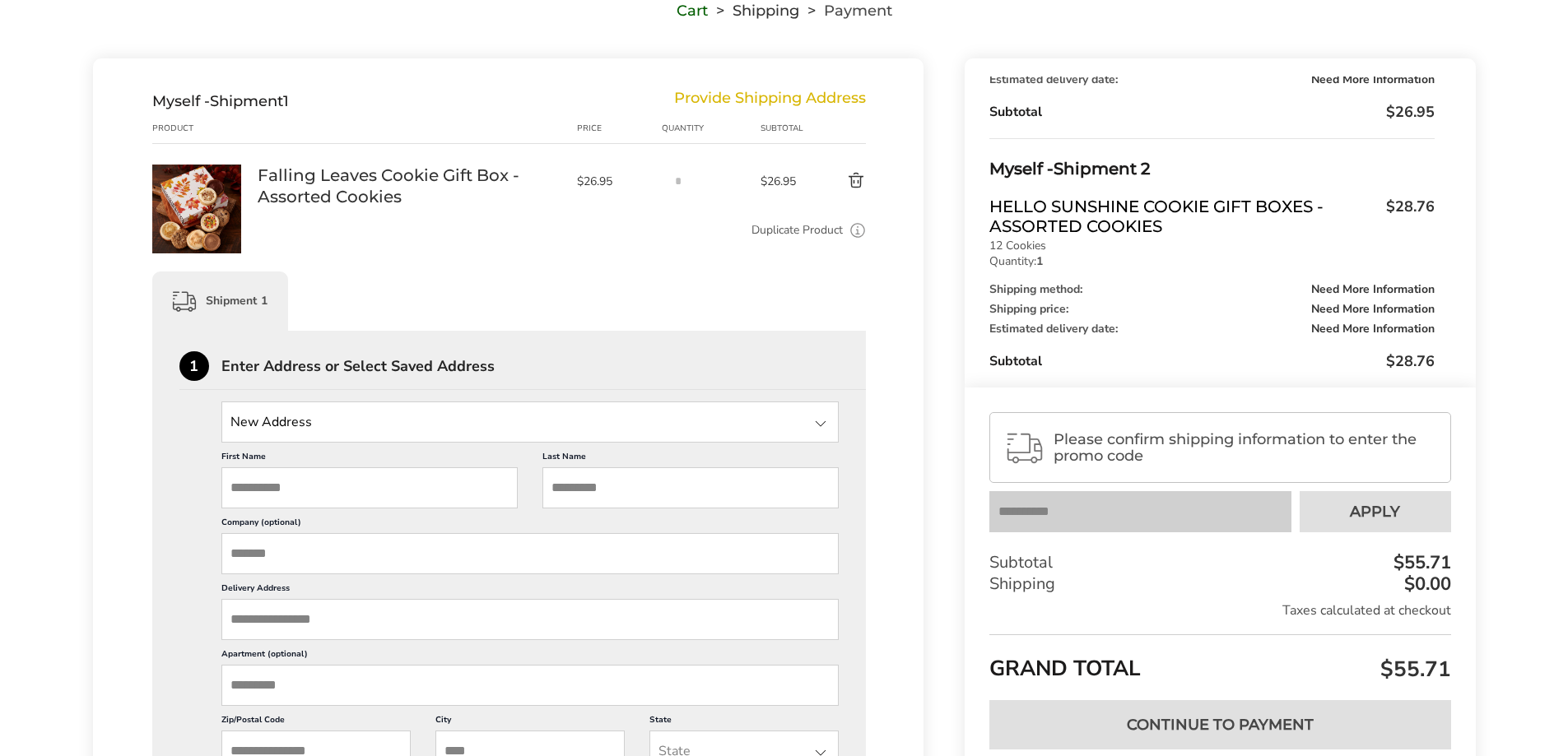
scroll to position [362, 0]
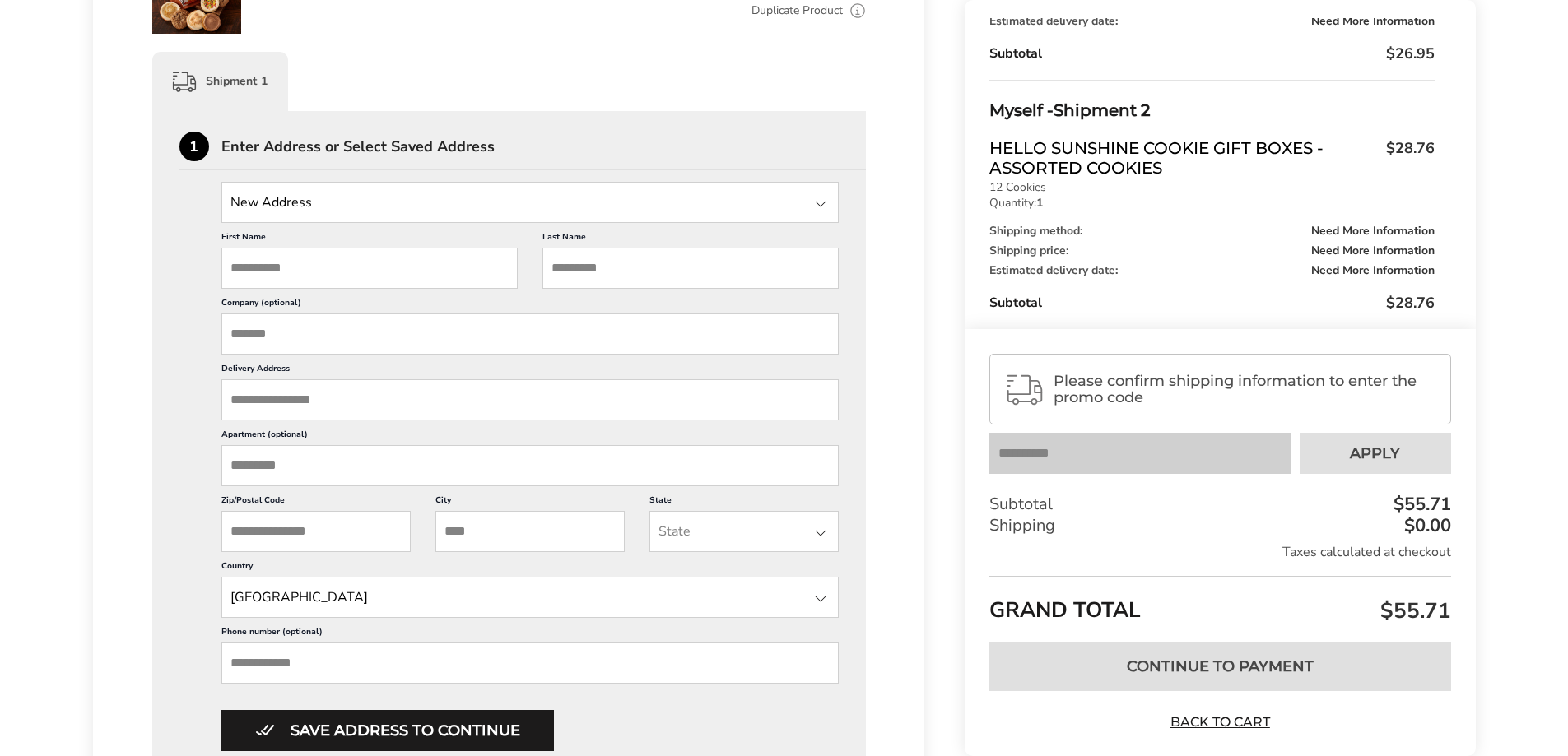
click at [310, 274] on input "First Name" at bounding box center [369, 269] width 297 height 41
type input "**********"
type input "*********"
click at [343, 393] on input "Delivery Address" at bounding box center [531, 400] width 618 height 41
click at [348, 404] on input "Delivery Address" at bounding box center [531, 400] width 618 height 41
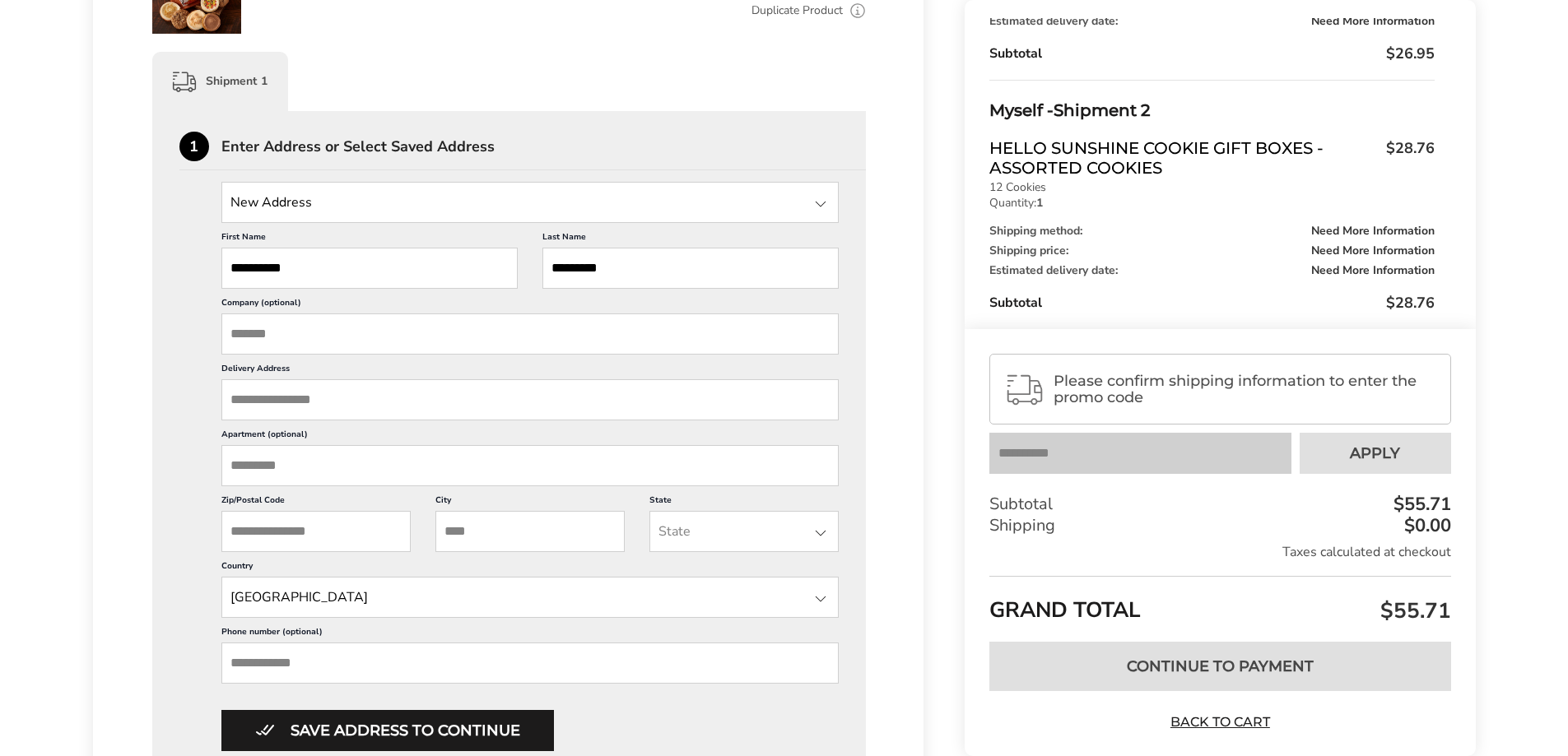
click at [351, 403] on input "Delivery Address" at bounding box center [531, 400] width 618 height 41
